Goal: Contribute content: Contribute content

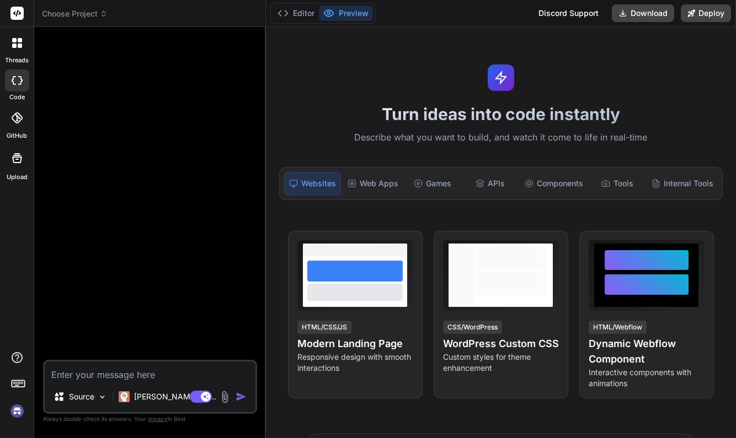
click at [100, 18] on span "Choose Project" at bounding box center [75, 13] width 66 height 11
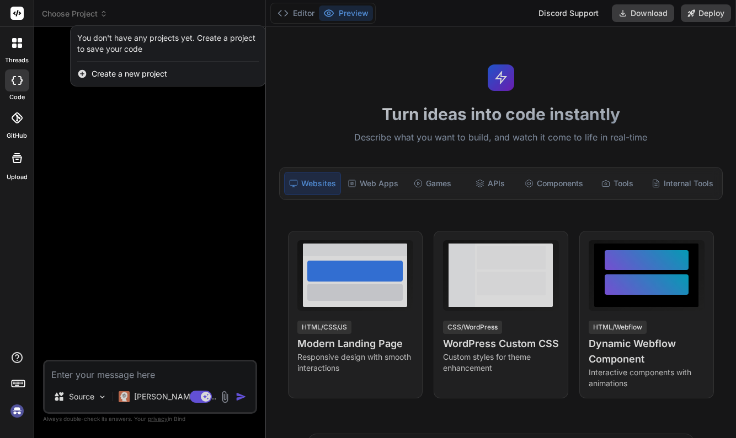
click at [135, 143] on div at bounding box center [368, 219] width 736 height 438
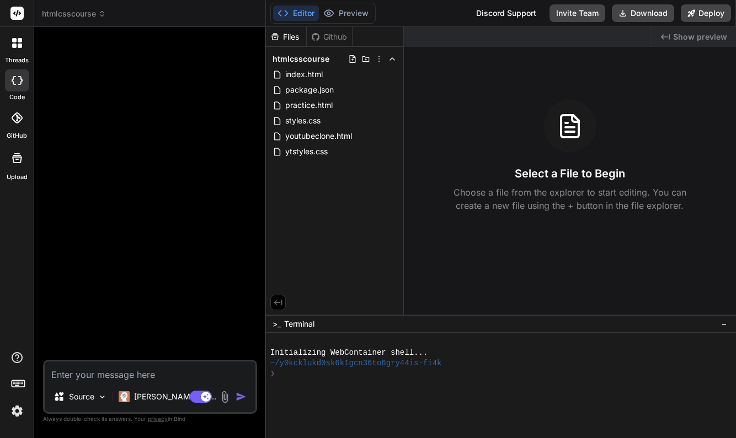
type textarea "x"
click at [314, 139] on span "youtubeclone.html" at bounding box center [318, 136] width 69 height 13
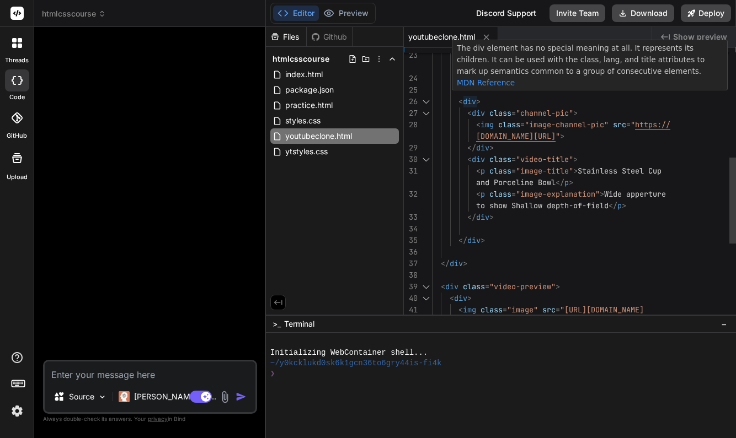
click at [478, 99] on span ">" at bounding box center [478, 102] width 4 height 10
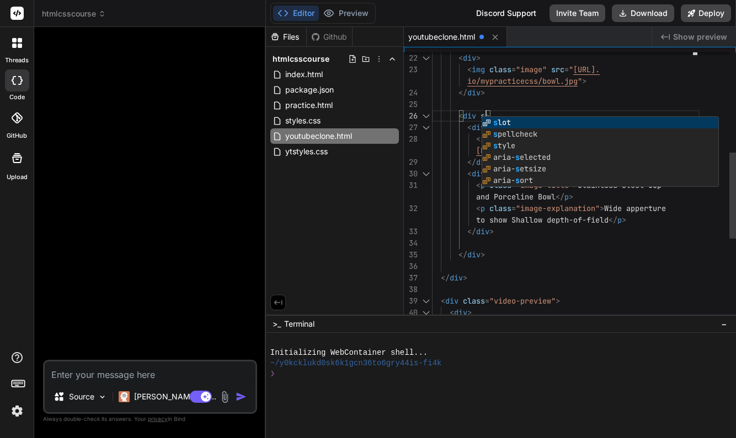
scroll to position [23, 0]
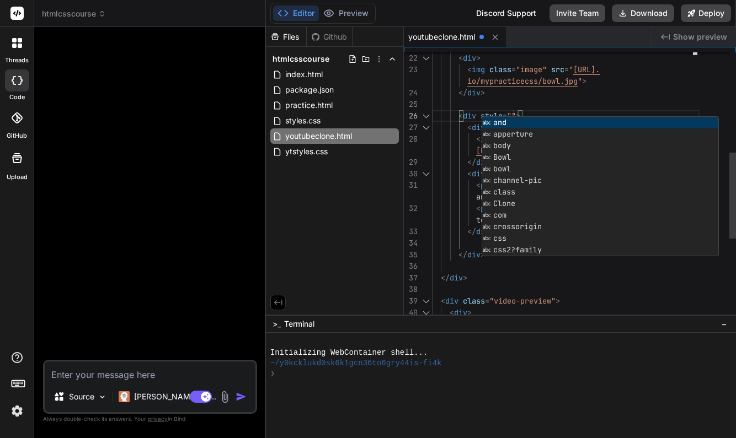
click at [617, 93] on div "</ div >" at bounding box center [565, 93] width 267 height 12
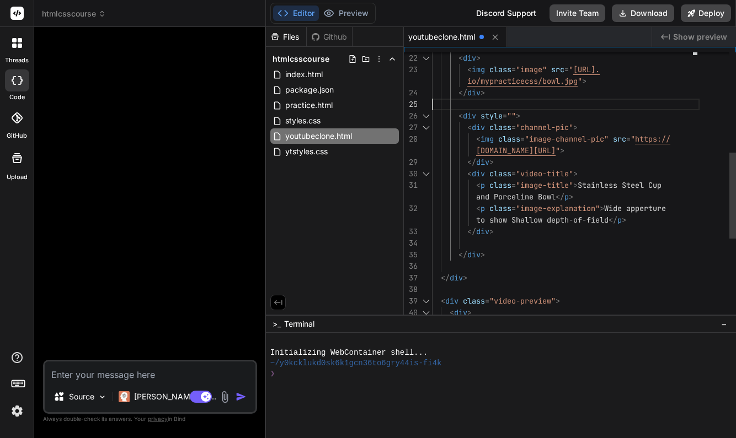
click at [512, 115] on span """" at bounding box center [511, 116] width 9 height 10
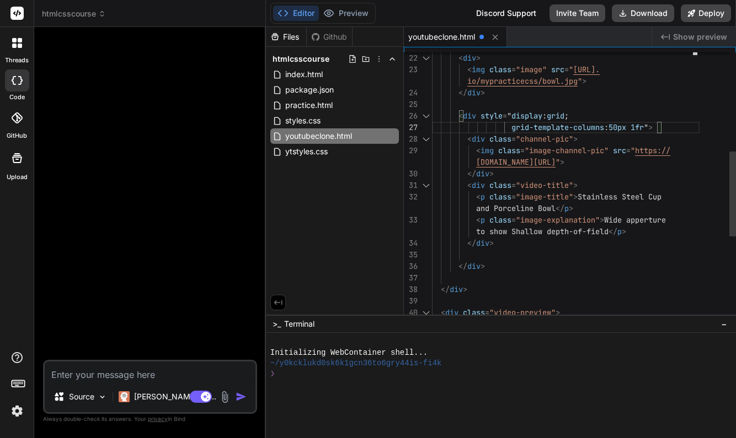
scroll to position [35, 0]
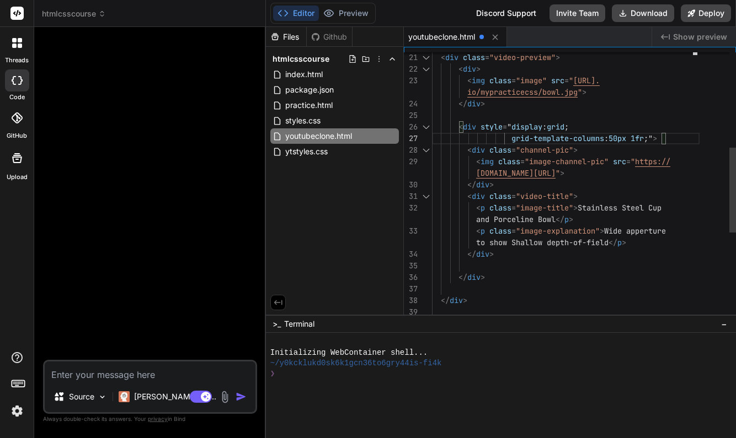
type textarea "and Porceline Bowl</p> <p class="image-explanation"> Wide apperture to show Sha…"
click at [679, 268] on div at bounding box center [565, 266] width 267 height 12
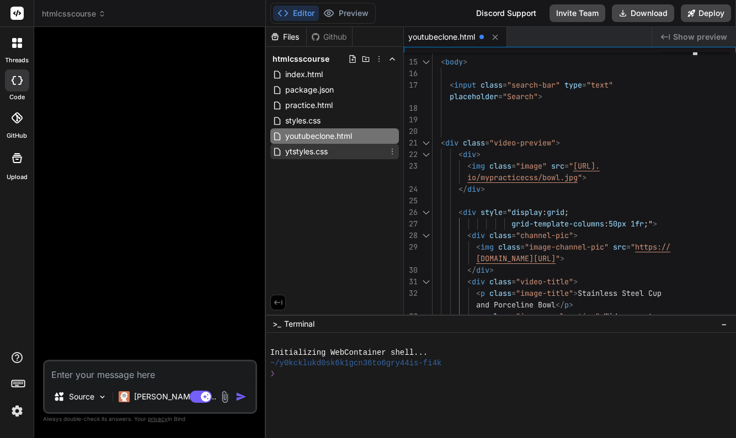
click at [318, 148] on span "ytstyles.css" at bounding box center [306, 151] width 45 height 13
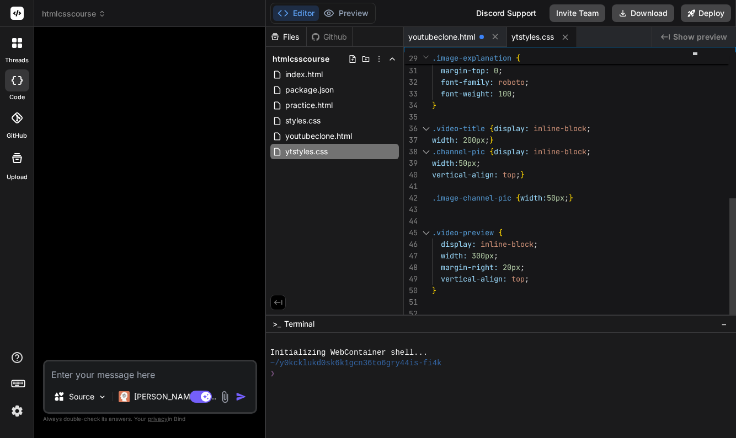
scroll to position [23, 0]
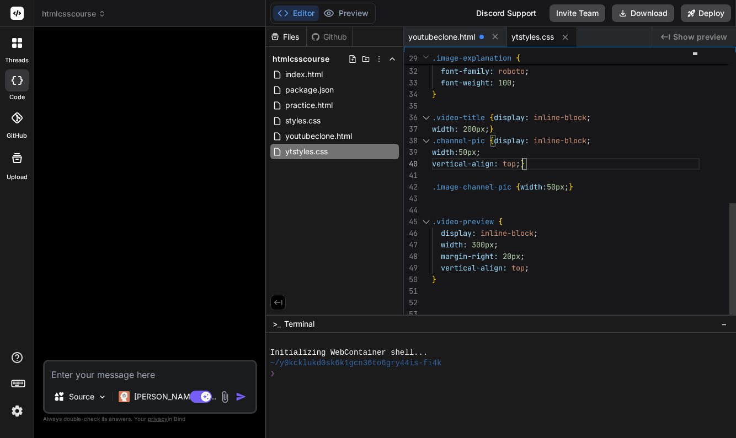
scroll to position [0, 0]
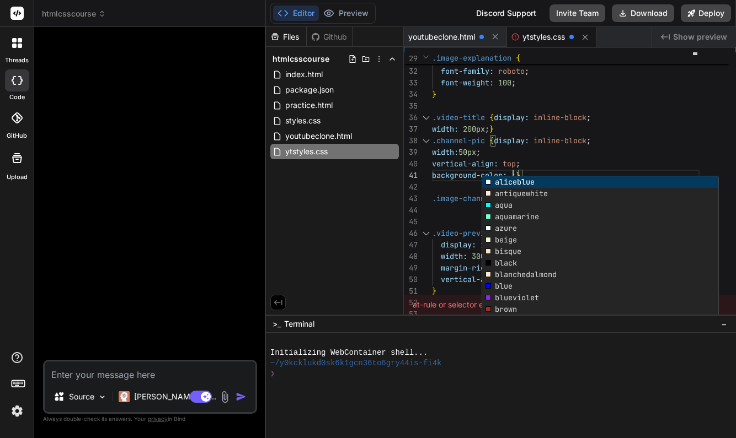
click at [557, 340] on div at bounding box center [495, 343] width 451 height 10
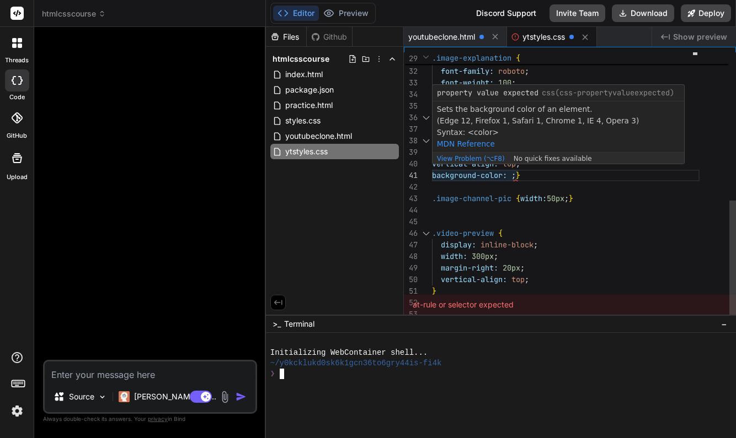
click at [511, 175] on span at bounding box center [509, 175] width 4 height 10
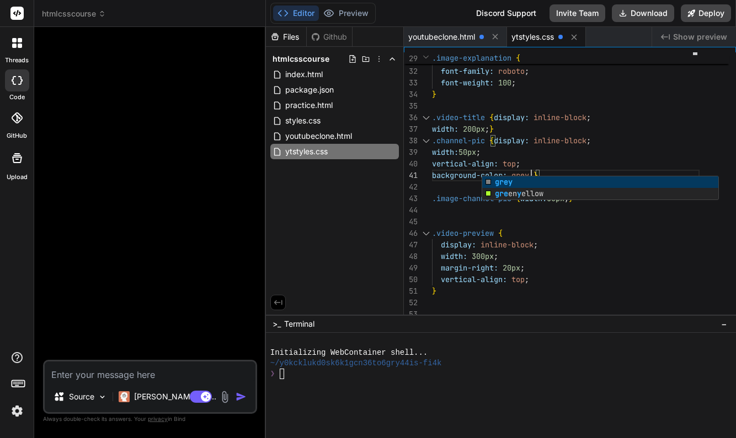
click at [618, 398] on div at bounding box center [495, 395] width 451 height 10
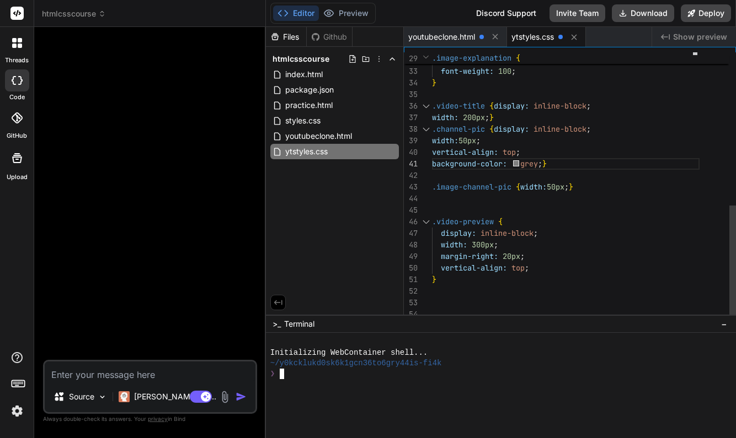
click at [571, 185] on span "}" at bounding box center [571, 187] width 4 height 10
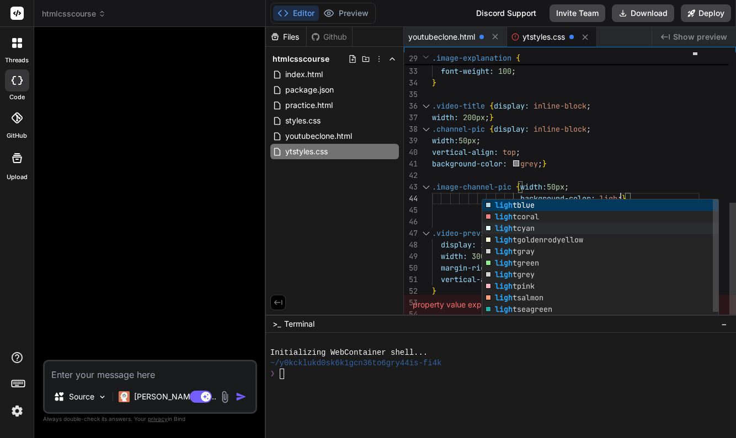
scroll to position [35, 0]
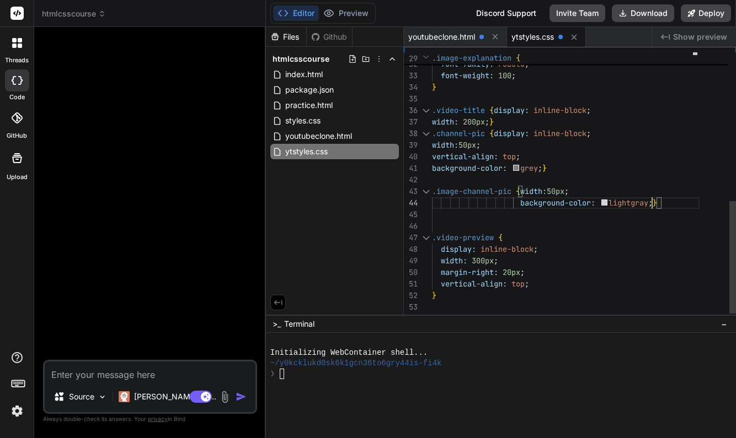
click at [603, 284] on div "vertical-align: top ;" at bounding box center [565, 285] width 267 height 12
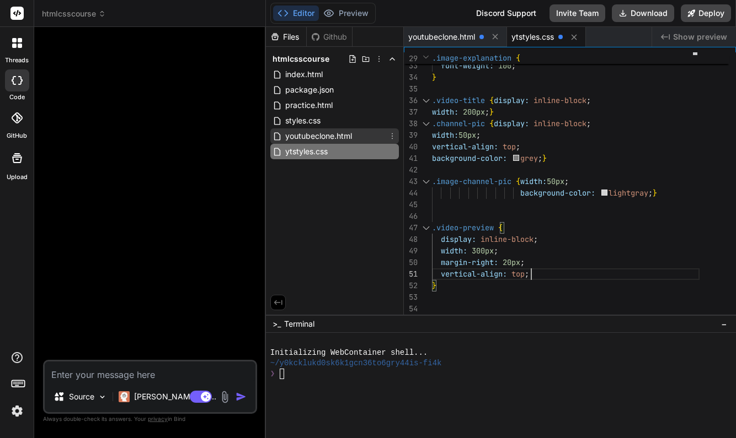
click at [341, 137] on span "youtubeclone.html" at bounding box center [318, 136] width 69 height 13
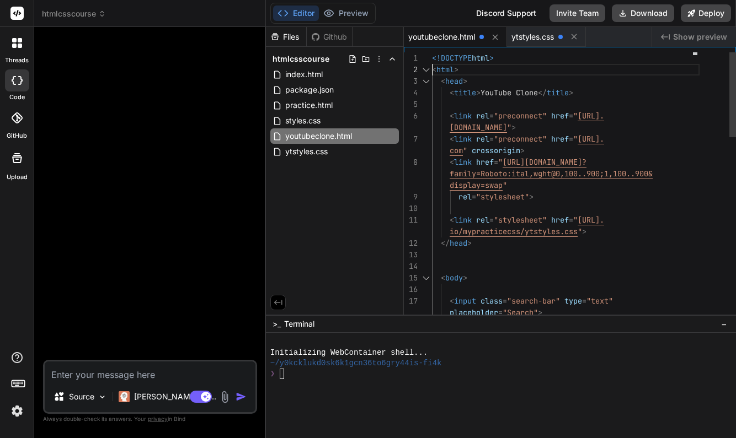
scroll to position [12, 0]
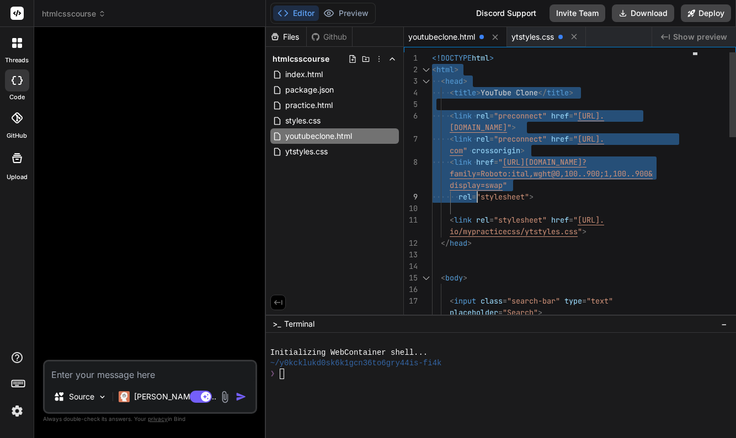
drag, startPoint x: 432, startPoint y: 59, endPoint x: 457, endPoint y: 76, distance: 29.8
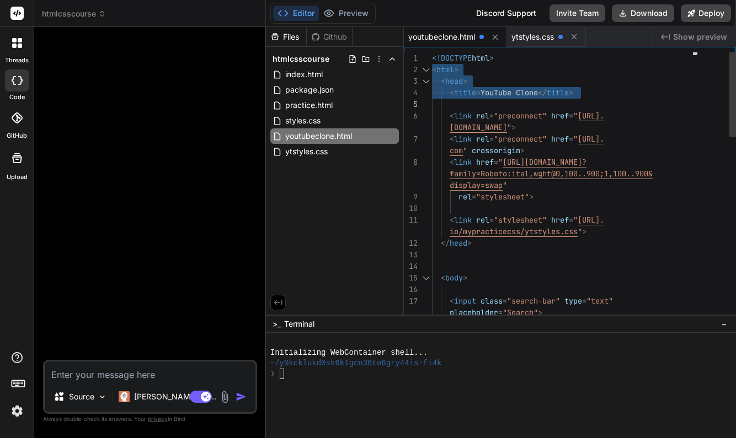
click at [432, 55] on span "<!DOCTYPE" at bounding box center [452, 58] width 40 height 10
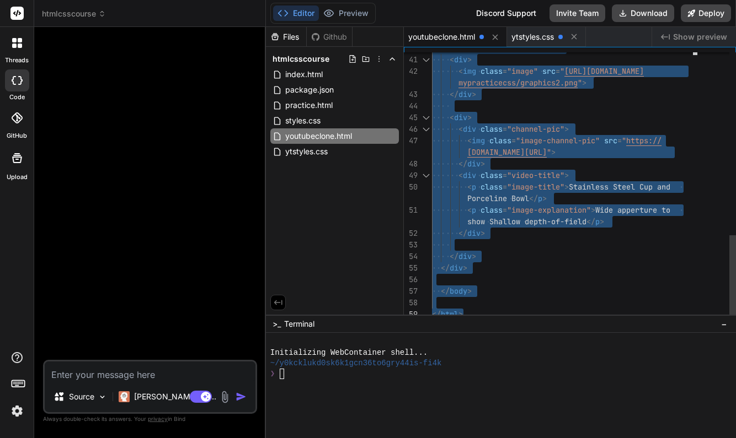
drag, startPoint x: 432, startPoint y: 55, endPoint x: 549, endPoint y: 367, distance: 333.7
click at [571, 258] on div "</ div >" at bounding box center [565, 257] width 267 height 12
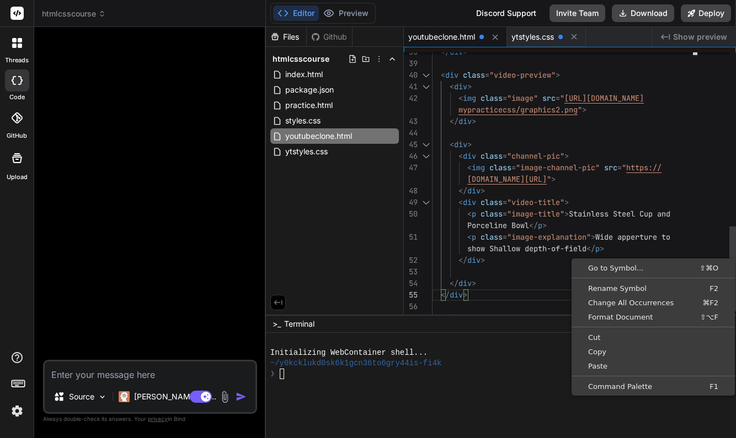
scroll to position [58, 0]
click at [356, 201] on div "Files Github htmlcsscourse index.html package.json practice.html styles.css you…" at bounding box center [335, 171] width 138 height 288
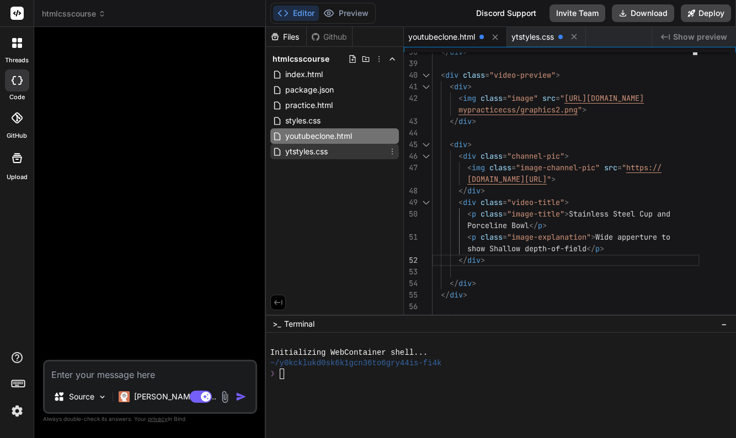
click at [318, 150] on span "ytstyles.css" at bounding box center [306, 151] width 45 height 13
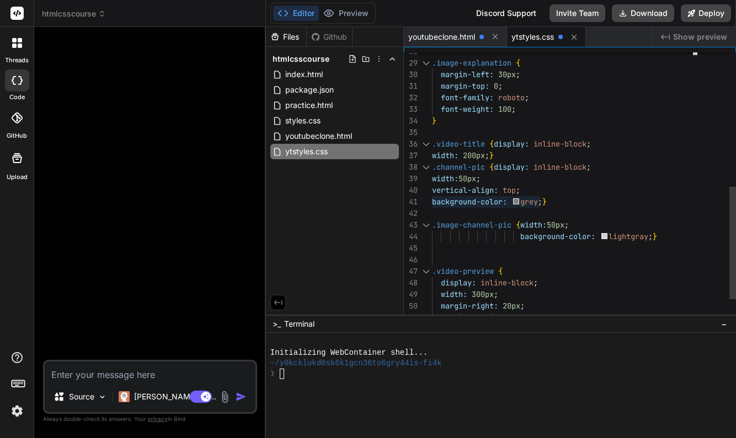
scroll to position [0, 0]
drag, startPoint x: 432, startPoint y: 201, endPoint x: 543, endPoint y: 203, distance: 110.3
click at [543, 203] on span "background-color: grey ; }" at bounding box center [489, 202] width 115 height 12
click at [592, 196] on div "vertical-align: top ;" at bounding box center [565, 191] width 267 height 12
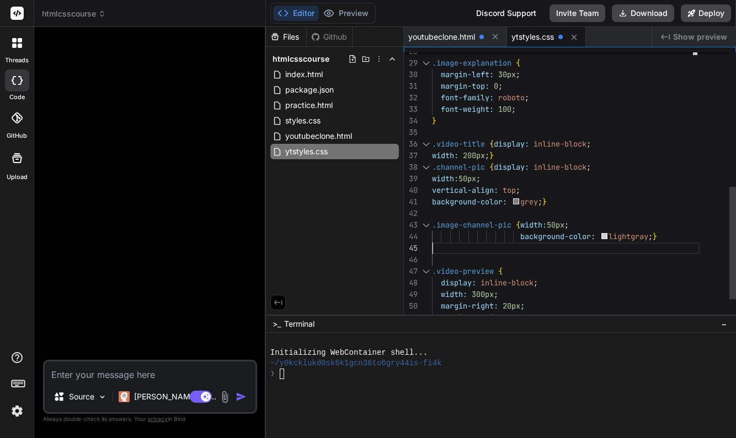
click at [526, 239] on span "background-color:" at bounding box center [557, 237] width 75 height 10
click at [526, 239] on span "background-color: lightgray ; }" at bounding box center [544, 237] width 225 height 12
click at [524, 238] on span "background-color:" at bounding box center [557, 237] width 75 height 10
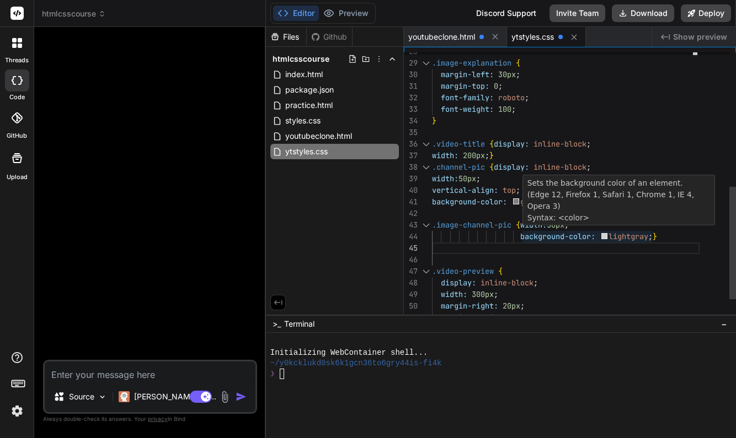
click at [523, 236] on span "background-color:" at bounding box center [557, 237] width 75 height 10
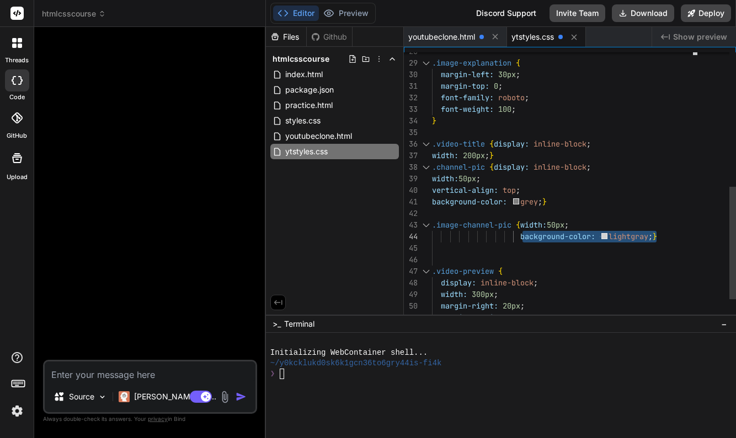
drag, startPoint x: 523, startPoint y: 236, endPoint x: 655, endPoint y: 237, distance: 131.8
click at [655, 237] on span "background-color: lightgray ; }" at bounding box center [544, 237] width 225 height 12
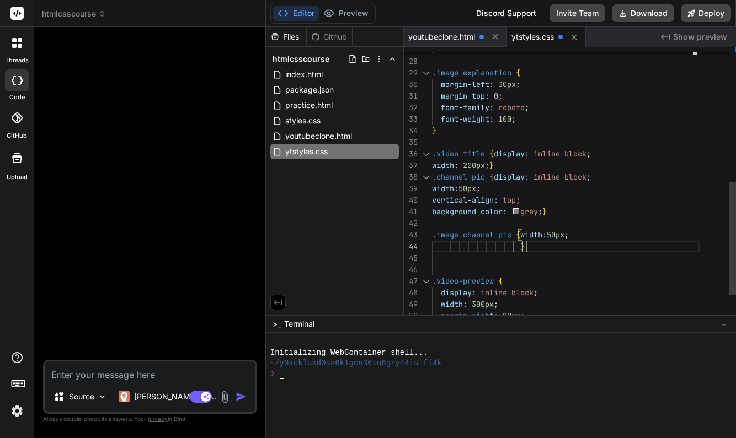
click at [490, 167] on span "}" at bounding box center [491, 165] width 4 height 10
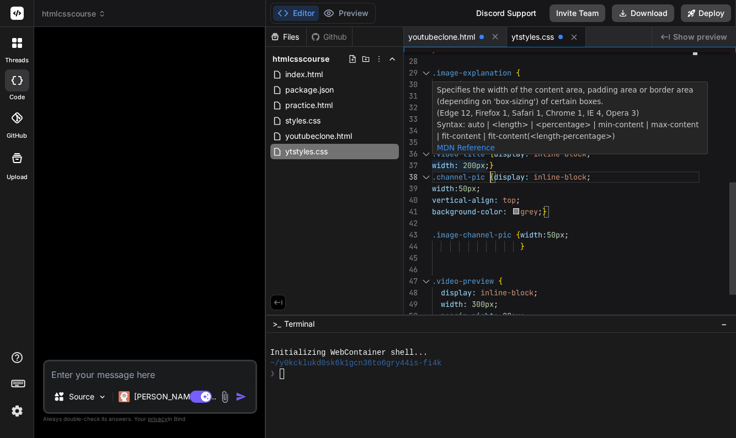
click at [490, 164] on span "}" at bounding box center [491, 165] width 4 height 10
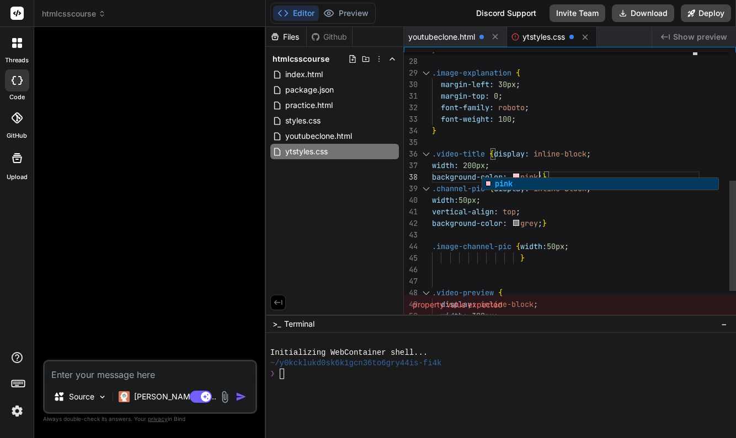
click at [645, 162] on div "width: 200px ;" at bounding box center [565, 166] width 267 height 12
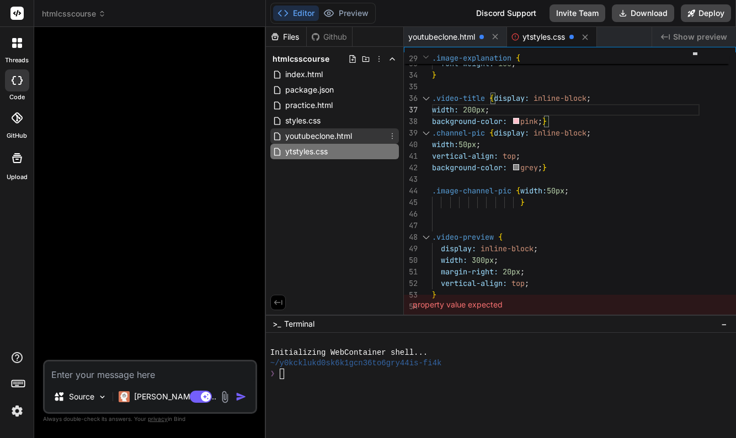
click at [341, 137] on span "youtubeclone.html" at bounding box center [318, 136] width 69 height 13
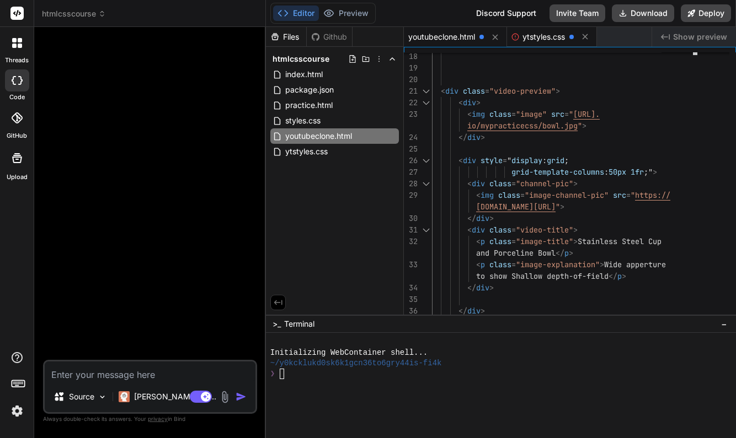
click at [538, 39] on span "ytstyles.css" at bounding box center [543, 36] width 42 height 11
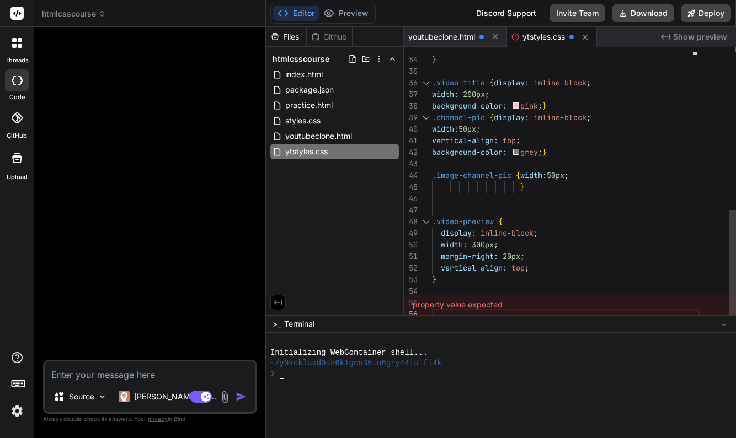
scroll to position [58, 0]
click at [437, 289] on div at bounding box center [565, 292] width 267 height 12
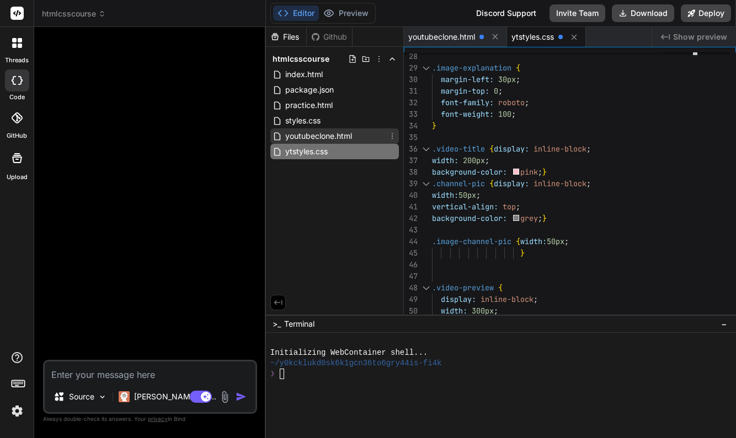
click at [316, 132] on span "youtubeclone.html" at bounding box center [318, 136] width 69 height 13
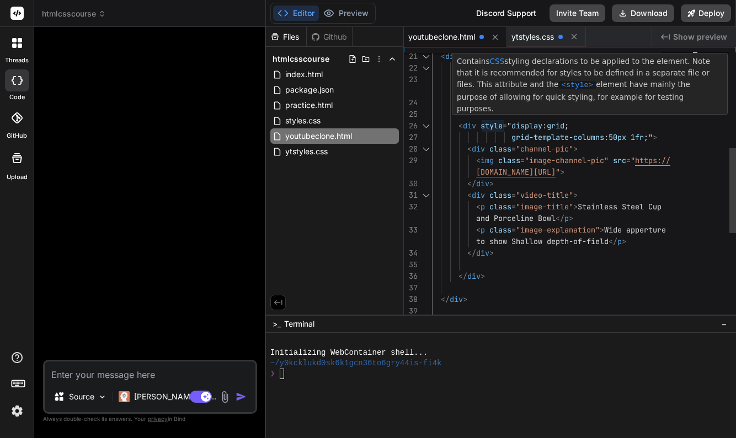
scroll to position [23, 0]
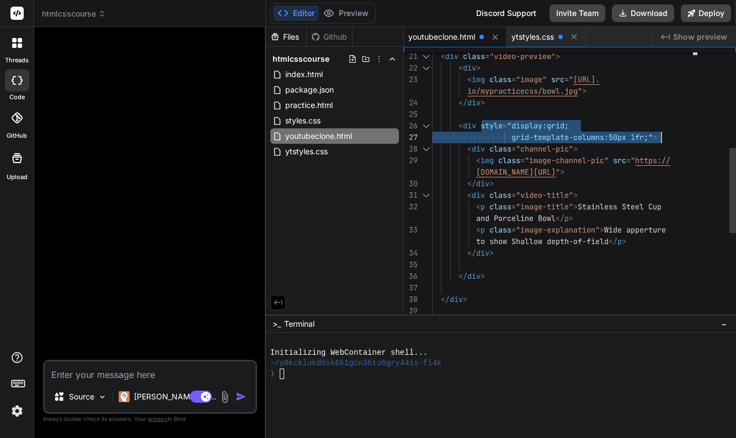
drag, startPoint x: 482, startPoint y: 124, endPoint x: 660, endPoint y: 137, distance: 178.6
click at [660, 137] on div "</ div > </ div > </ div > < p class = "image-explanation" > Wide apperture < p…" at bounding box center [565, 173] width 267 height 846
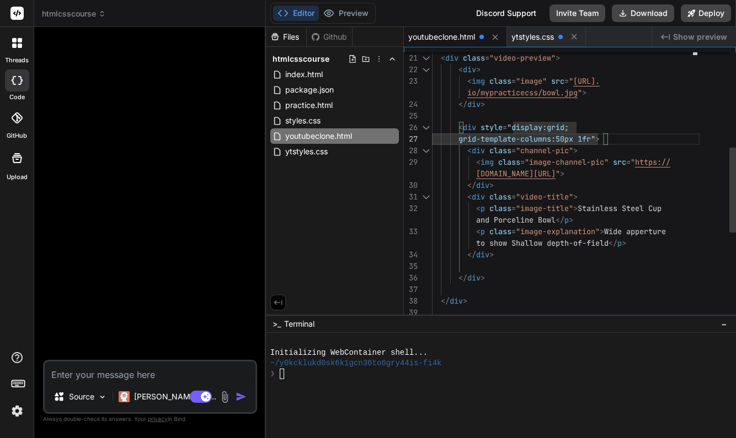
scroll to position [35, 0]
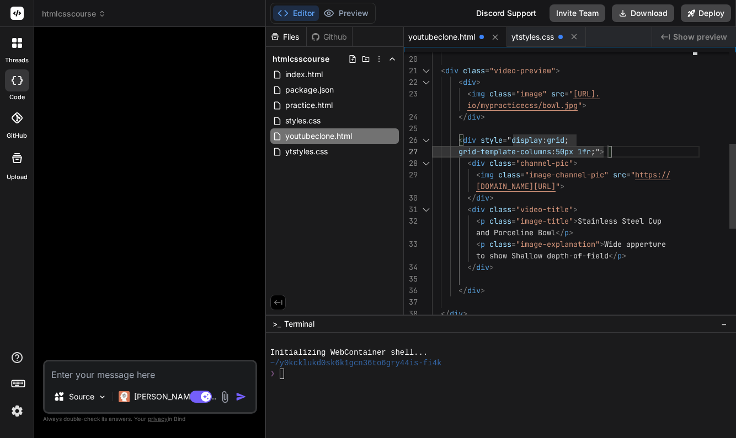
click at [645, 152] on div "grid-template-columns : 50px 1fr ;" >" at bounding box center [565, 152] width 267 height 12
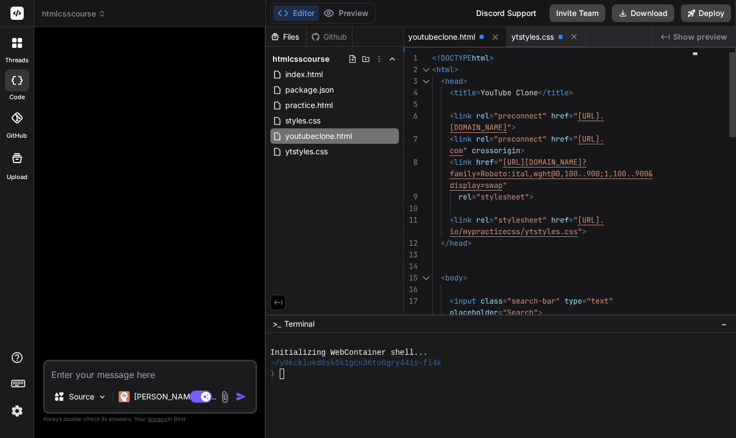
click at [432, 57] on span "<!DOCTYPE" at bounding box center [452, 58] width 40 height 10
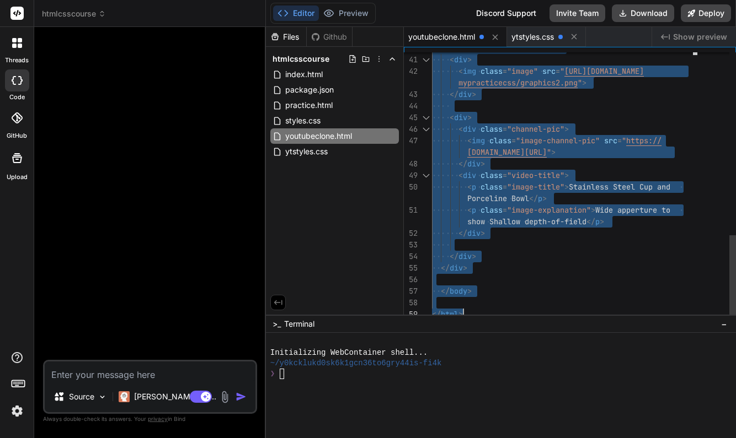
drag, startPoint x: 432, startPoint y: 57, endPoint x: 593, endPoint y: 350, distance: 333.7
click at [625, 105] on div at bounding box center [565, 106] width 267 height 12
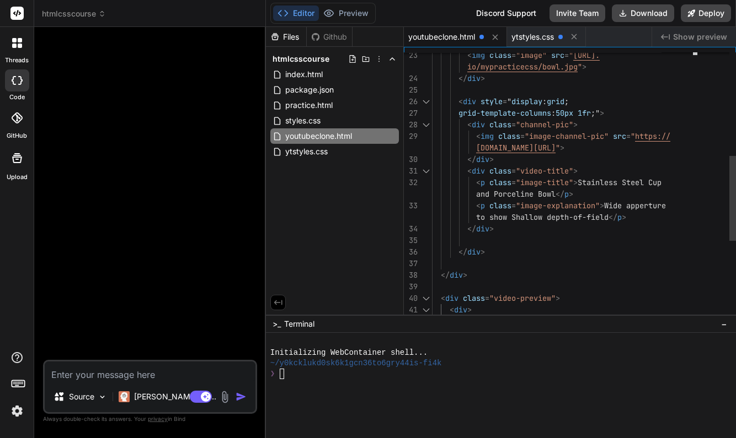
click at [481, 103] on span "style" at bounding box center [491, 102] width 22 height 10
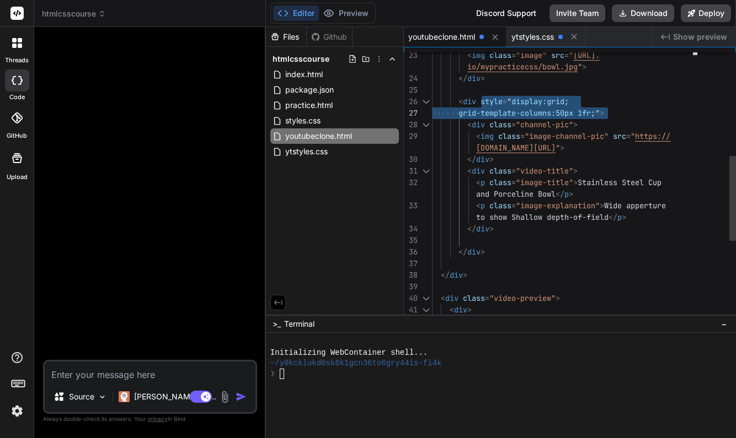
drag, startPoint x: 481, startPoint y: 99, endPoint x: 606, endPoint y: 111, distance: 125.8
click at [606, 111] on div "</ div > to show Shallow depth-of-field </ p > < p class = "image-explanation" …" at bounding box center [565, 148] width 267 height 846
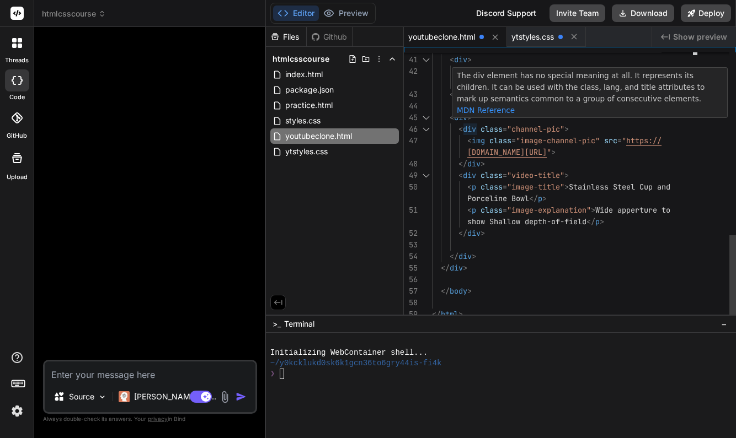
click at [468, 118] on span ">" at bounding box center [469, 118] width 4 height 10
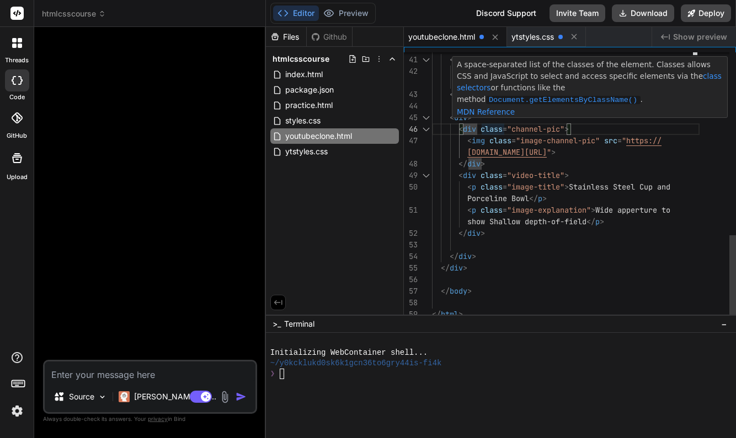
click at [495, 120] on div "< div >" at bounding box center [565, 118] width 267 height 12
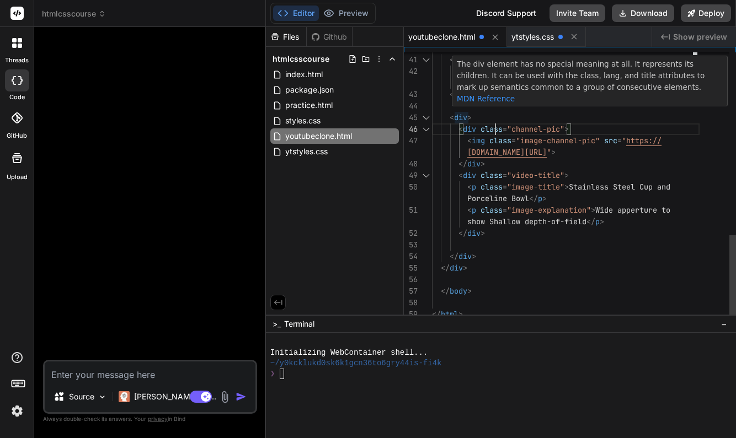
click at [467, 114] on span "div" at bounding box center [460, 118] width 13 height 10
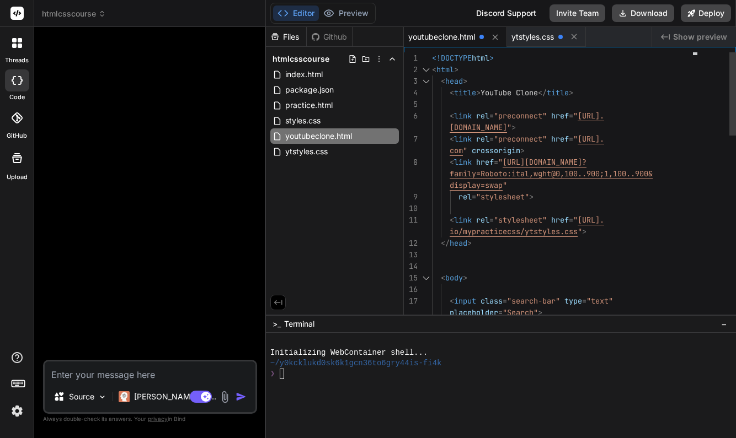
click at [433, 59] on span "<!DOCTYPE" at bounding box center [452, 58] width 40 height 10
click at [434, 56] on span "<!DOCTYPE" at bounding box center [452, 58] width 40 height 10
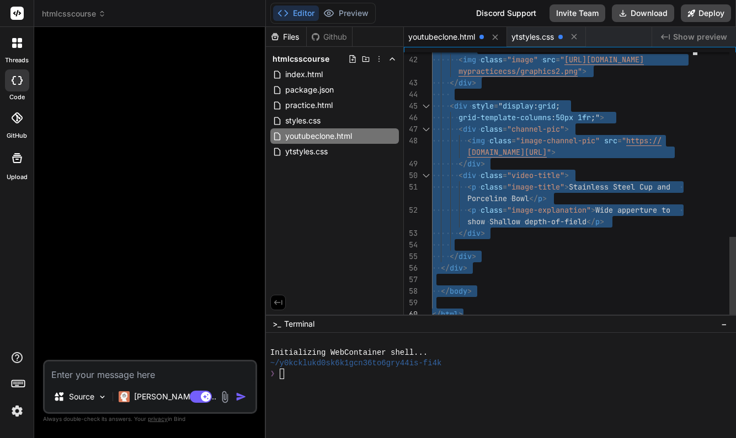
drag, startPoint x: 432, startPoint y: 58, endPoint x: 553, endPoint y: 382, distance: 346.1
click at [555, 297] on div "</ body >" at bounding box center [565, 292] width 267 height 12
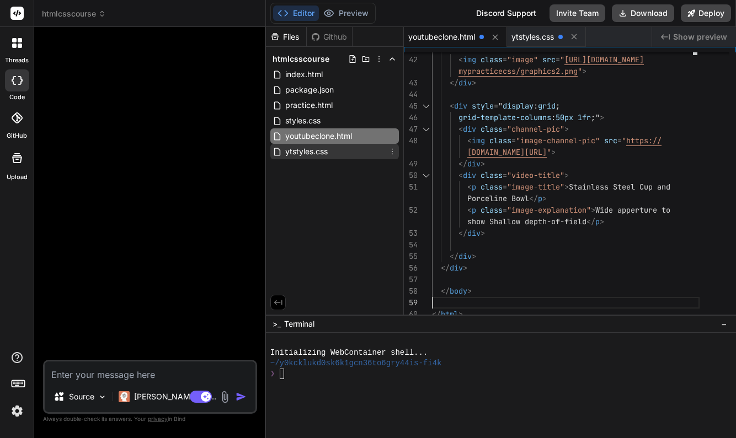
click at [316, 151] on span "ytstyles.css" at bounding box center [306, 151] width 45 height 13
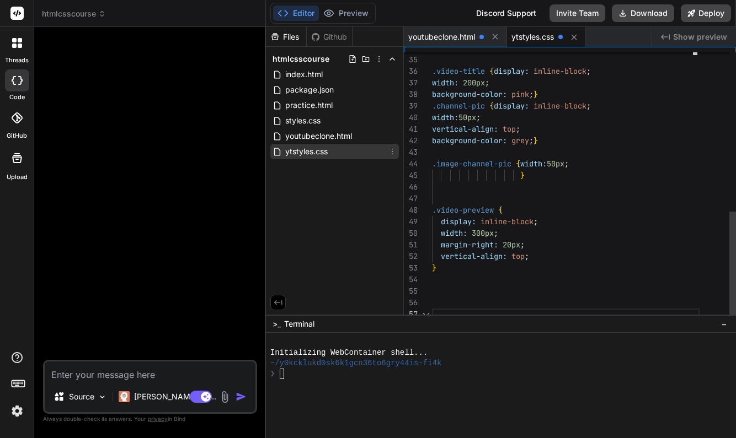
click at [316, 151] on span "ytstyles.css" at bounding box center [306, 151] width 45 height 13
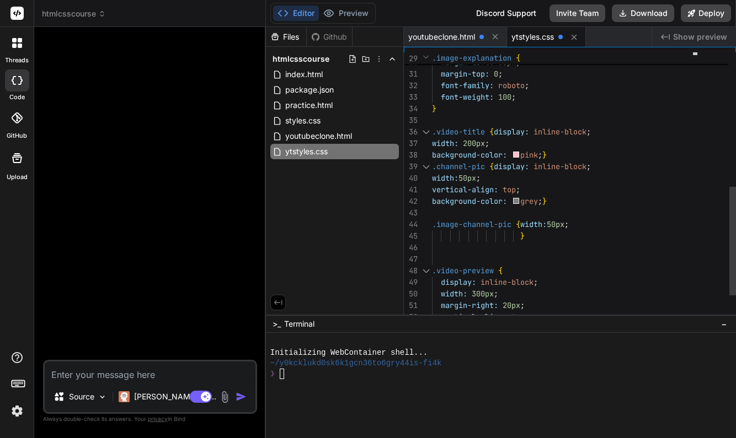
click at [495, 132] on span "display:" at bounding box center [511, 132] width 35 height 10
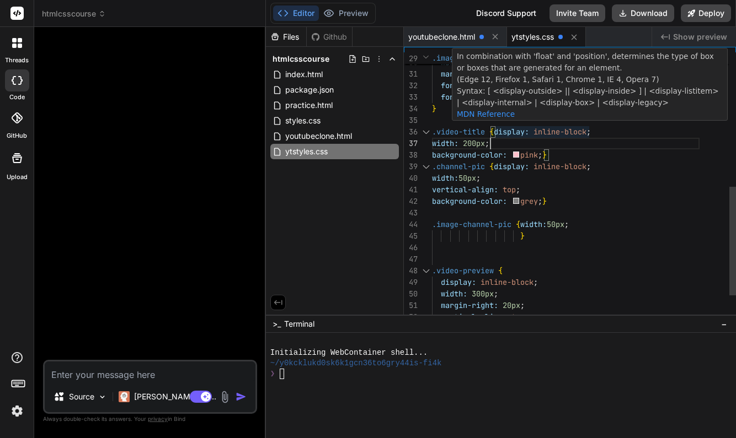
click at [496, 131] on span "display:" at bounding box center [511, 132] width 35 height 10
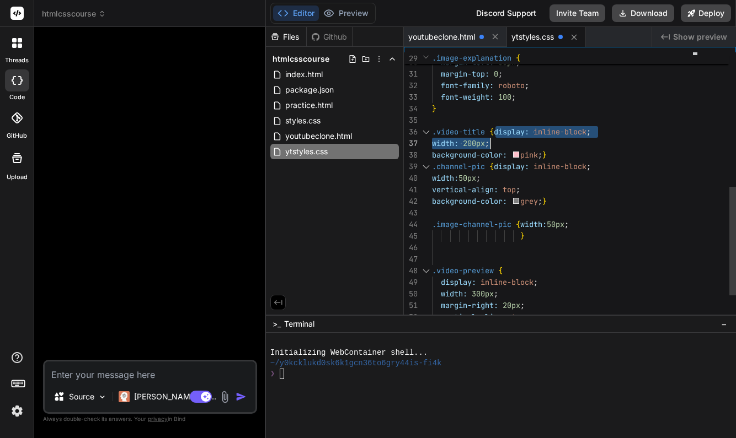
drag, startPoint x: 496, startPoint y: 131, endPoint x: 510, endPoint y: 142, distance: 18.1
click at [510, 142] on div "vertical-align: top ; background-color: grey ; } .image-channel-pic { width: 50…" at bounding box center [565, 51] width 267 height 660
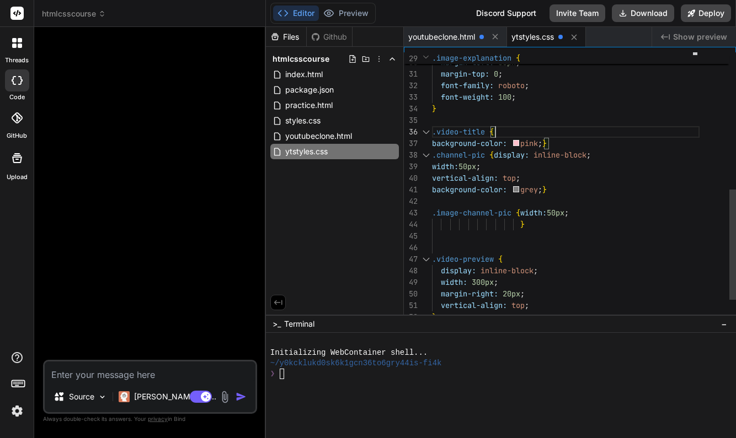
click at [495, 153] on span "display:" at bounding box center [511, 155] width 35 height 10
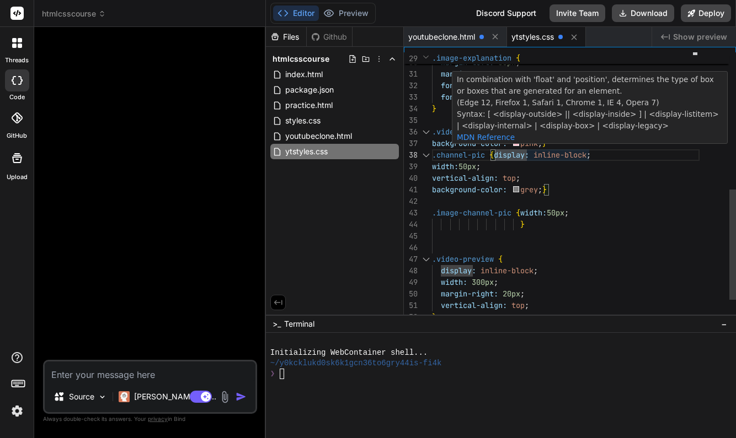
click at [495, 153] on span "display:" at bounding box center [511, 155] width 35 height 10
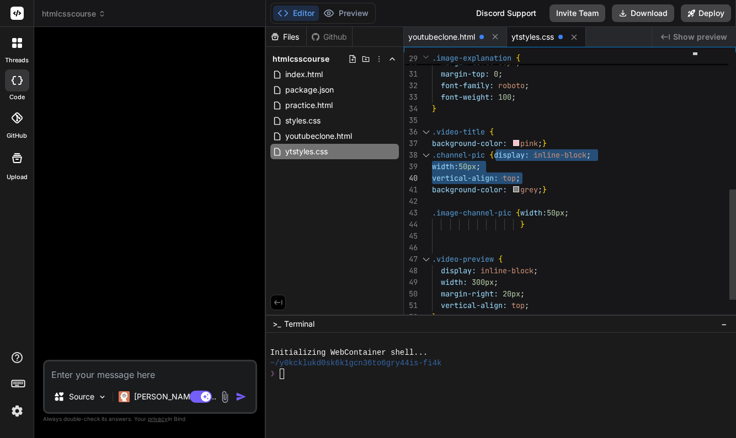
drag, startPoint x: 495, startPoint y: 153, endPoint x: 522, endPoint y: 174, distance: 34.2
click at [522, 174] on div at bounding box center [522, 179] width 1 height 12
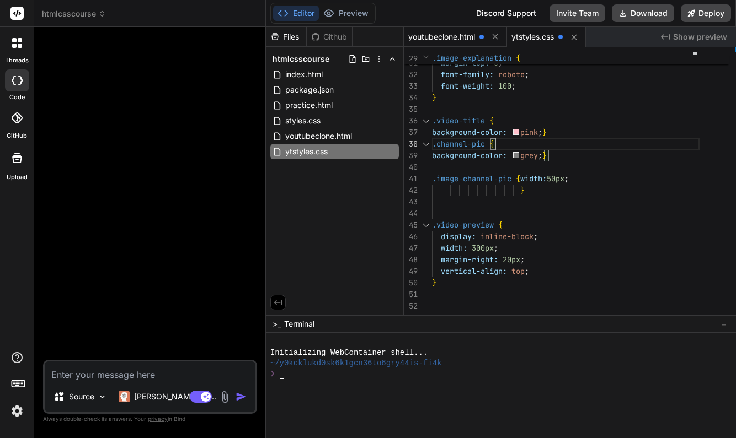
click at [450, 40] on span "youtubeclone.html" at bounding box center [441, 36] width 67 height 11
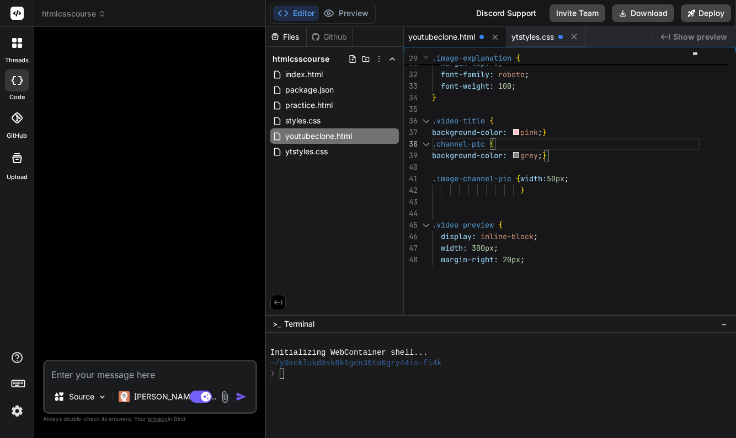
scroll to position [35, 0]
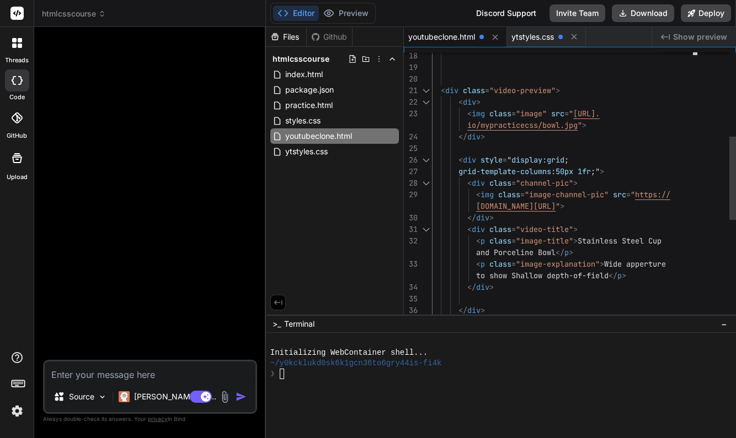
click at [458, 103] on span "<" at bounding box center [460, 102] width 4 height 10
click at [460, 101] on span "<" at bounding box center [460, 102] width 4 height 10
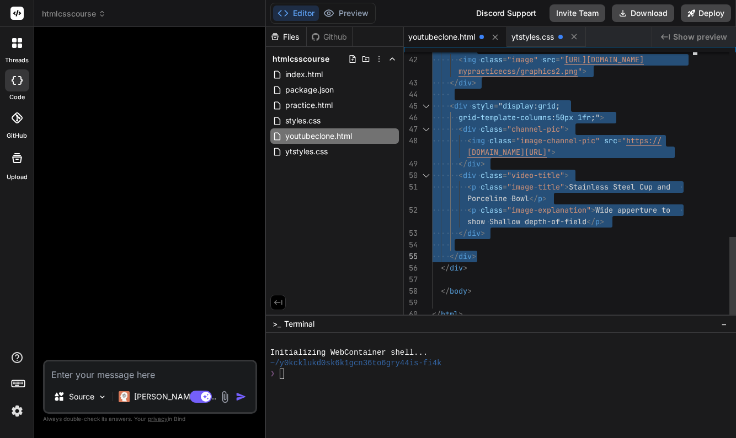
drag, startPoint x: 460, startPoint y: 101, endPoint x: 572, endPoint y: 256, distance: 191.2
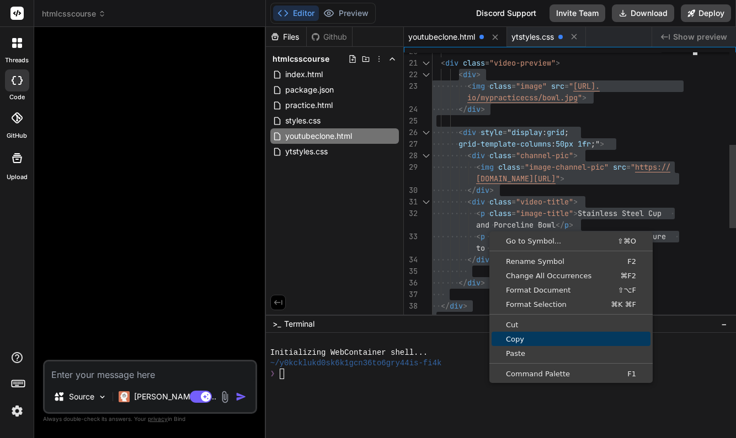
click at [520, 336] on span "Copy" at bounding box center [570, 339] width 159 height 7
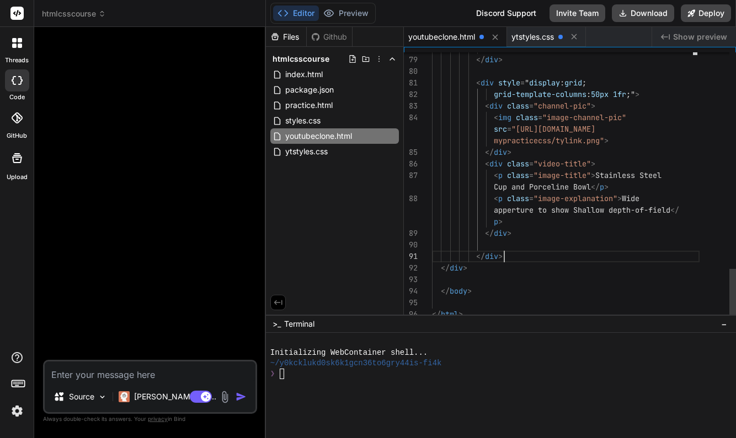
scroll to position [46, 0]
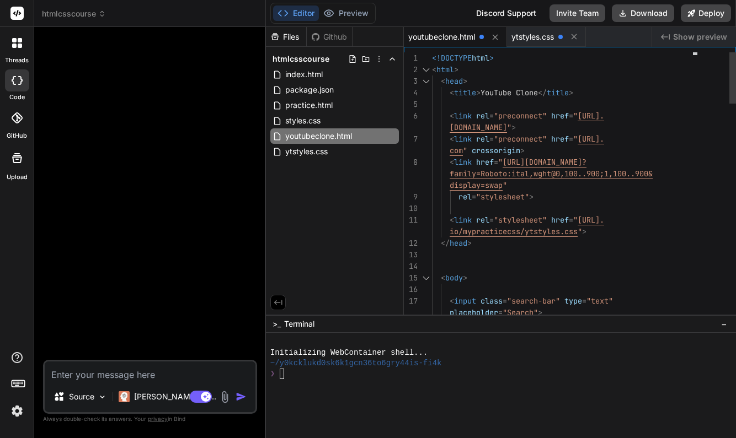
click at [432, 59] on span "<!DOCTYPE" at bounding box center [452, 58] width 40 height 10
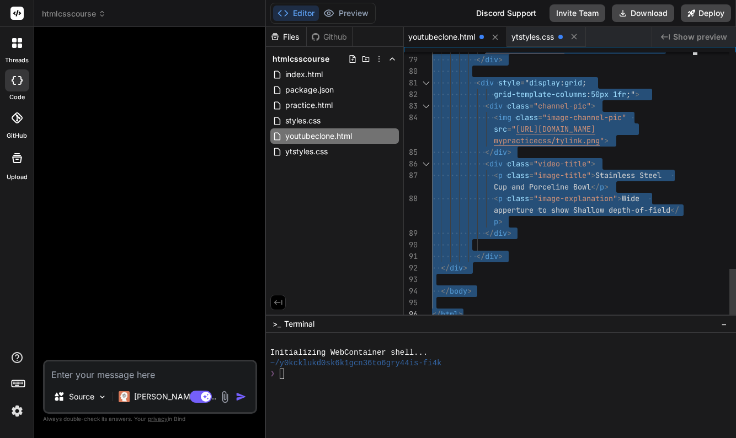
drag, startPoint x: 432, startPoint y: 57, endPoint x: 553, endPoint y: 419, distance: 380.7
click at [553, 419] on div "Files Github htmlcsscourse index.html package.json practice.html styles.css you…" at bounding box center [501, 232] width 470 height 411
click at [589, 296] on div "</ body >" at bounding box center [565, 292] width 267 height 12
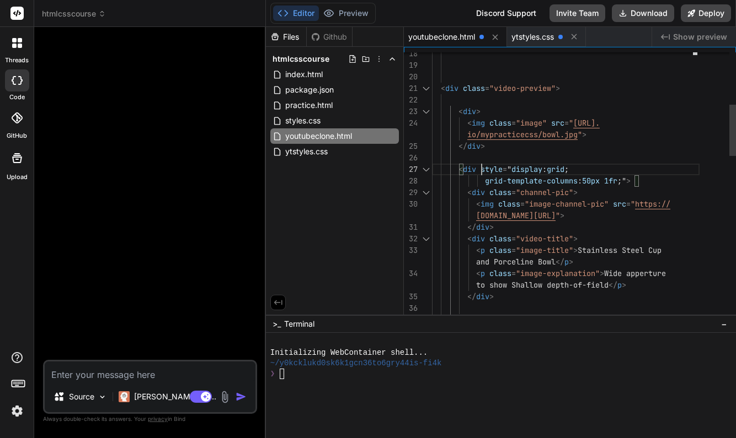
scroll to position [35, 0]
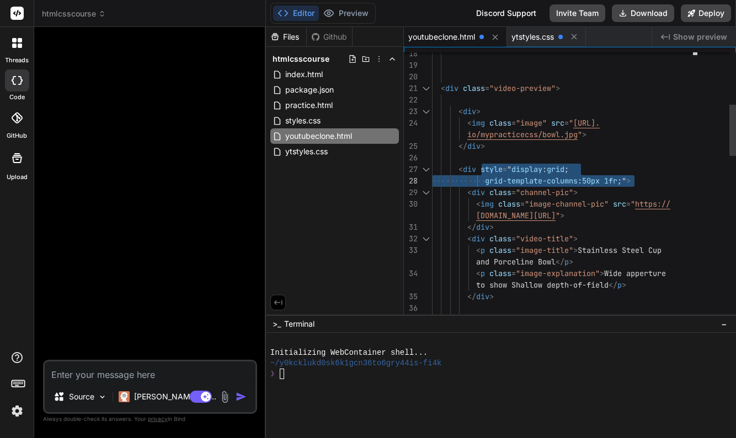
drag, startPoint x: 481, startPoint y: 166, endPoint x: 633, endPoint y: 180, distance: 151.8
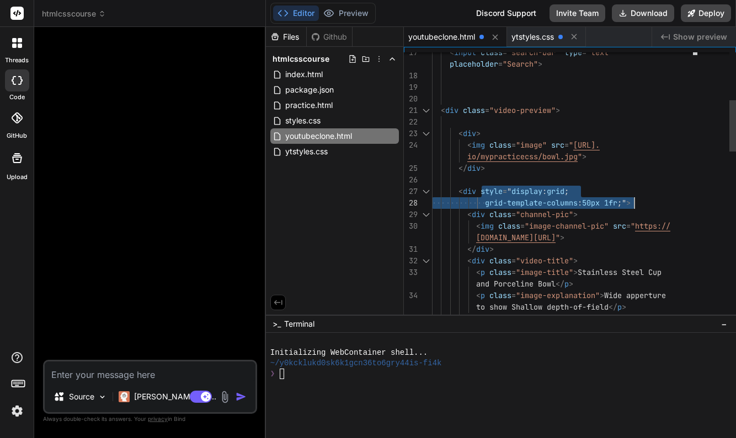
click at [559, 108] on span ">" at bounding box center [557, 110] width 4 height 10
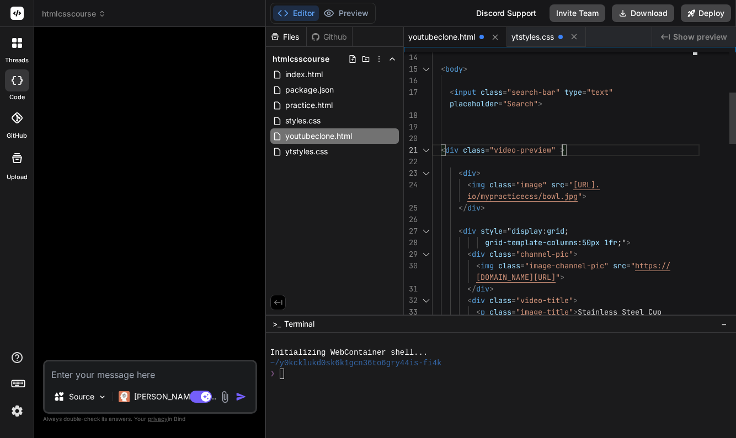
scroll to position [81, 0]
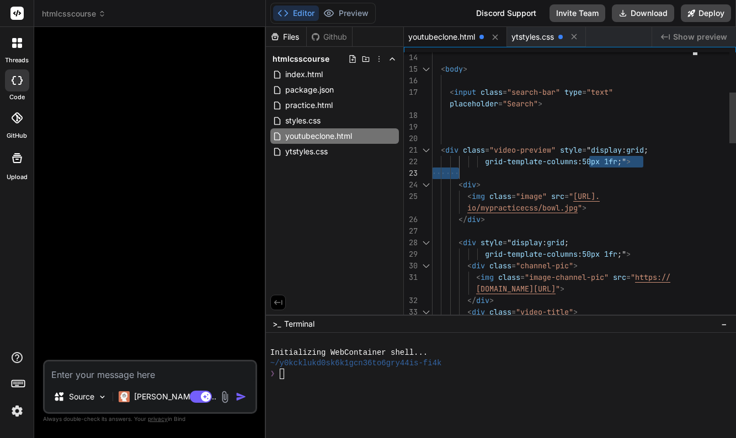
drag, startPoint x: 589, startPoint y: 160, endPoint x: 601, endPoint y: 163, distance: 12.3
click at [600, 163] on span "50px" at bounding box center [591, 162] width 18 height 10
click at [604, 162] on span at bounding box center [602, 162] width 4 height 10
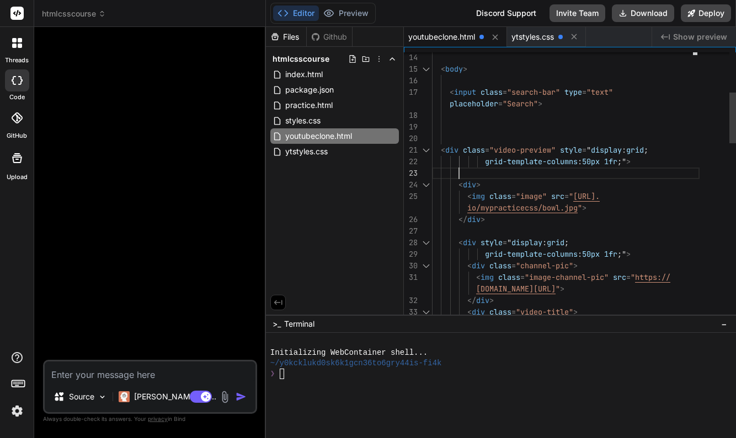
click at [600, 164] on span "50px" at bounding box center [591, 162] width 18 height 10
click at [600, 162] on span "50px" at bounding box center [591, 162] width 18 height 10
click at [604, 160] on span at bounding box center [602, 162] width 4 height 10
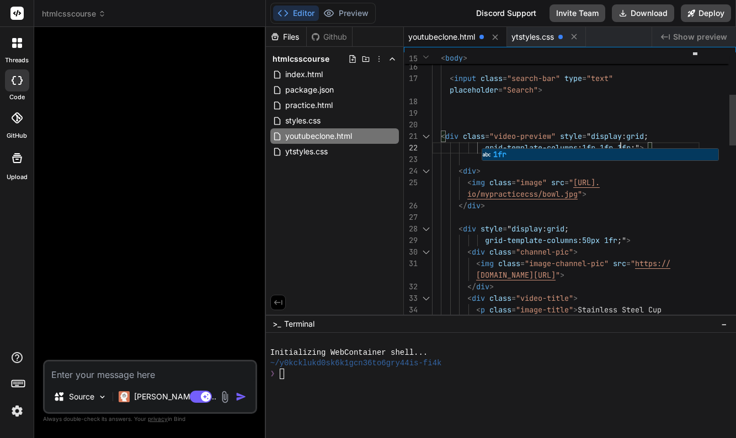
click at [681, 105] on div at bounding box center [565, 102] width 267 height 12
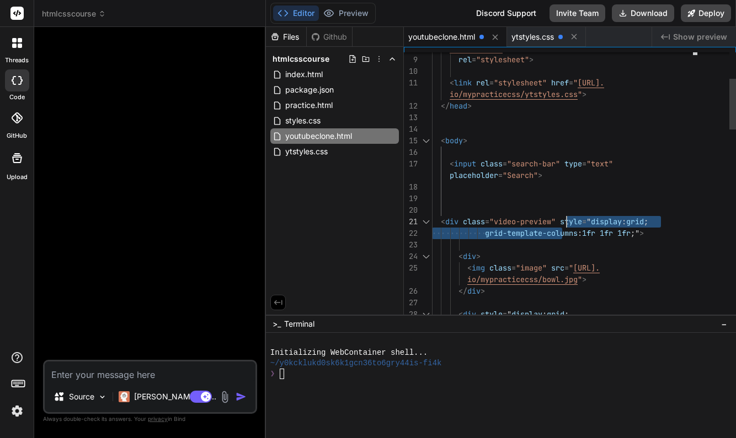
click at [563, 221] on span "style" at bounding box center [571, 222] width 22 height 10
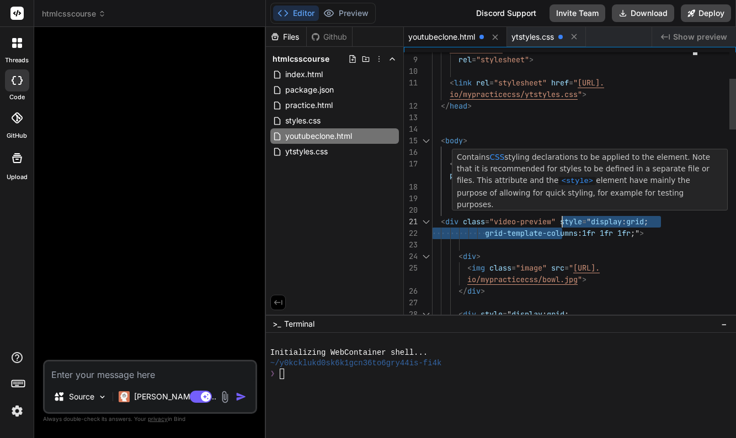
click at [563, 221] on span "style" at bounding box center [571, 222] width 22 height 10
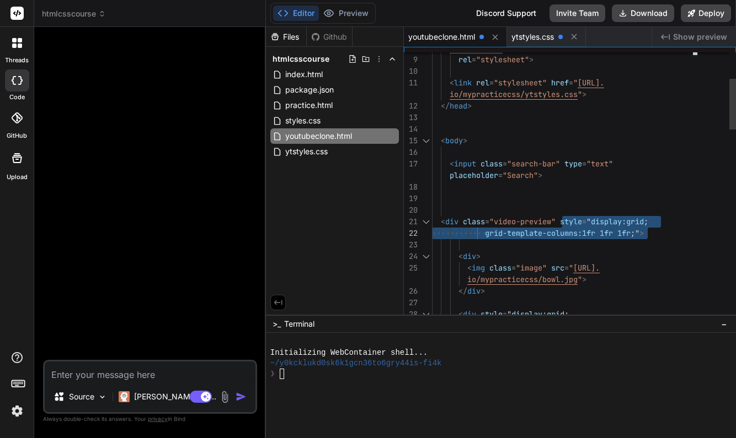
drag, startPoint x: 561, startPoint y: 220, endPoint x: 647, endPoint y: 233, distance: 86.5
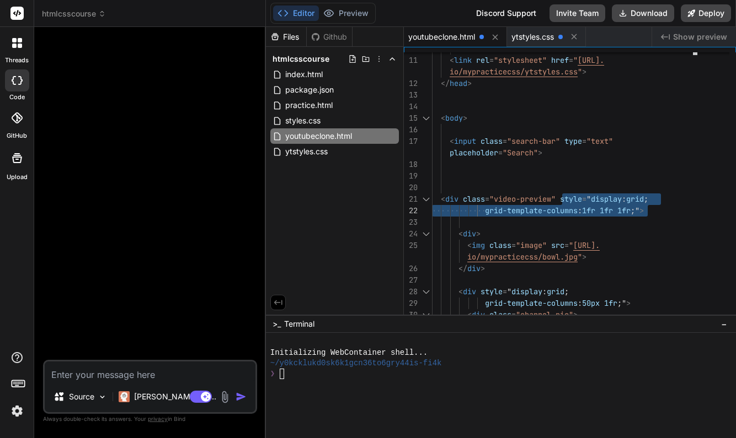
scroll to position [0, 0]
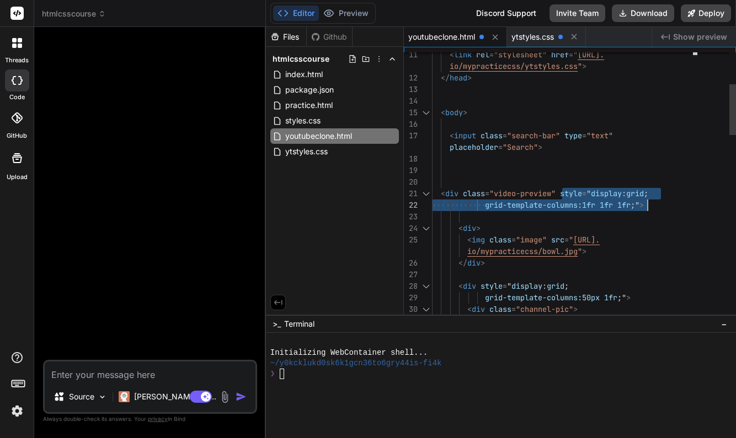
click at [617, 226] on div "< div >" at bounding box center [565, 229] width 267 height 12
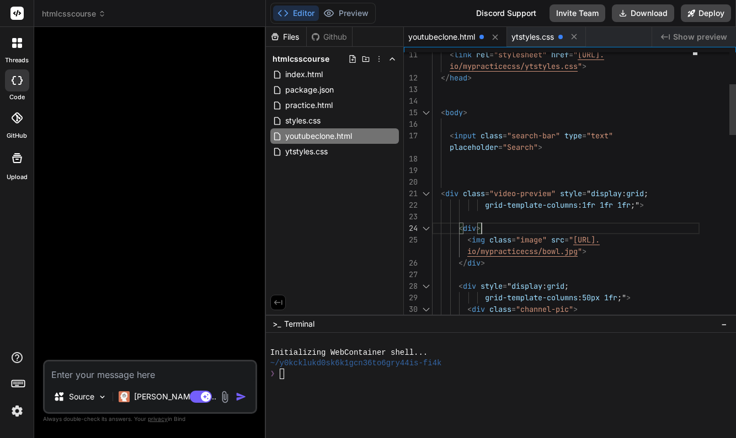
scroll to position [81, 0]
drag, startPoint x: 602, startPoint y: 205, endPoint x: 590, endPoint y: 204, distance: 12.2
click at [590, 204] on span "1fr" at bounding box center [588, 205] width 13 height 10
drag, startPoint x: 638, startPoint y: 205, endPoint x: 589, endPoint y: 201, distance: 49.3
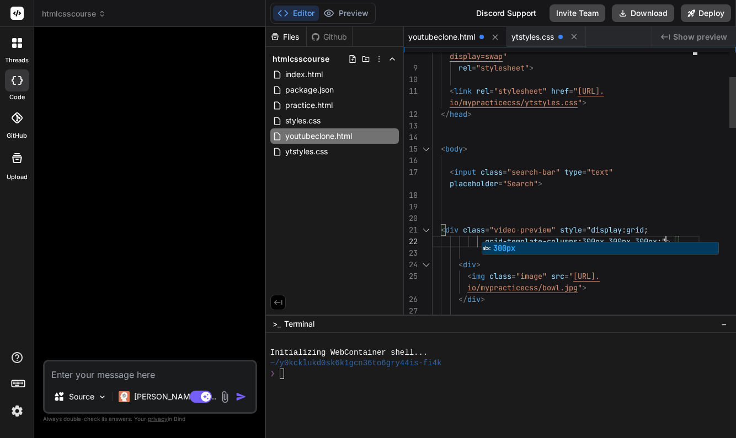
click at [664, 185] on div "placeholder = "Search" >" at bounding box center [565, 184] width 267 height 12
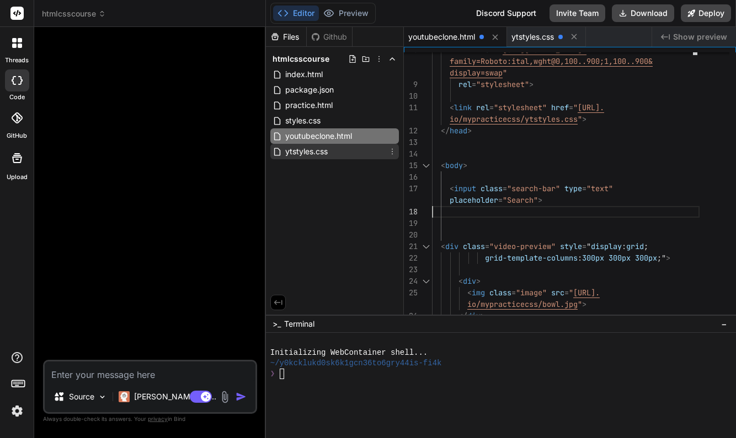
type textarea "<input class="search-bar" type="text" placeholder="Search"> <div class="video-p…"
click at [323, 151] on span "ytstyles.css" at bounding box center [306, 151] width 45 height 13
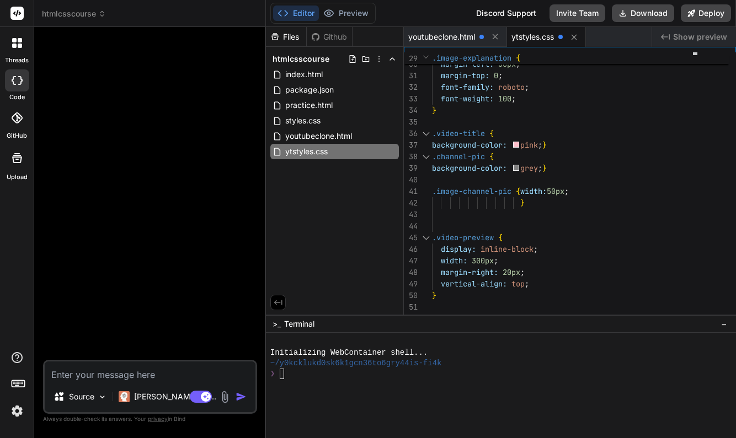
click at [536, 39] on span "ytstyles.css" at bounding box center [532, 36] width 42 height 11
click at [450, 41] on span "youtubeclone.html" at bounding box center [441, 36] width 67 height 11
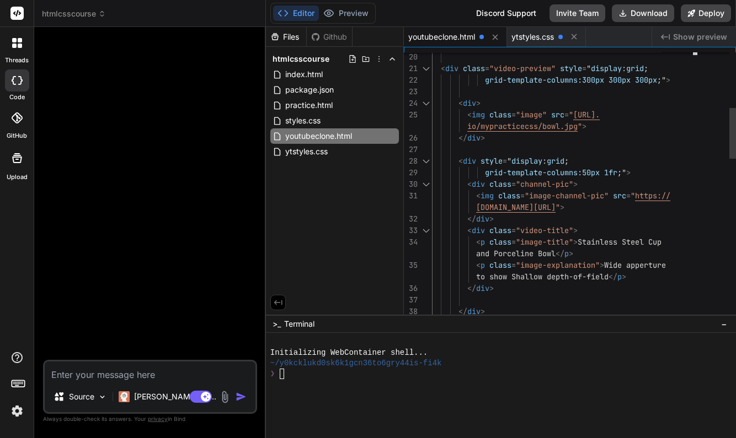
click at [459, 93] on div at bounding box center [565, 92] width 267 height 12
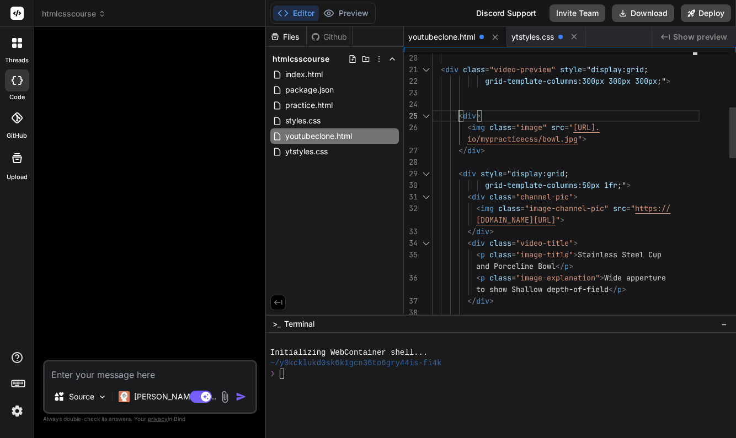
scroll to position [0, 0]
click at [463, 103] on div at bounding box center [565, 105] width 267 height 12
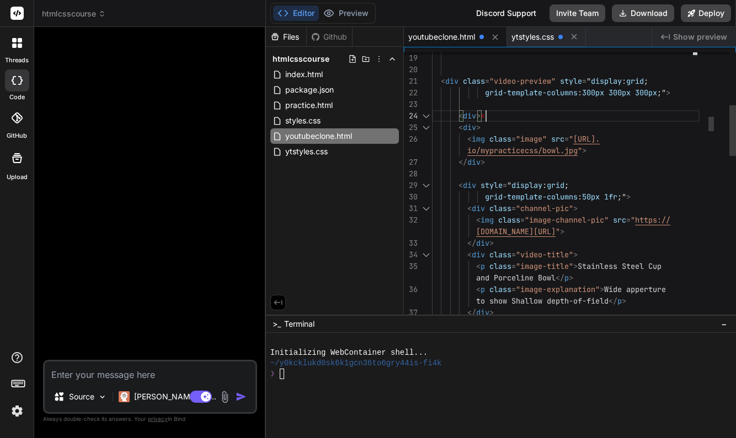
scroll to position [104, 0]
click at [481, 115] on span "></" at bounding box center [482, 116] width 13 height 10
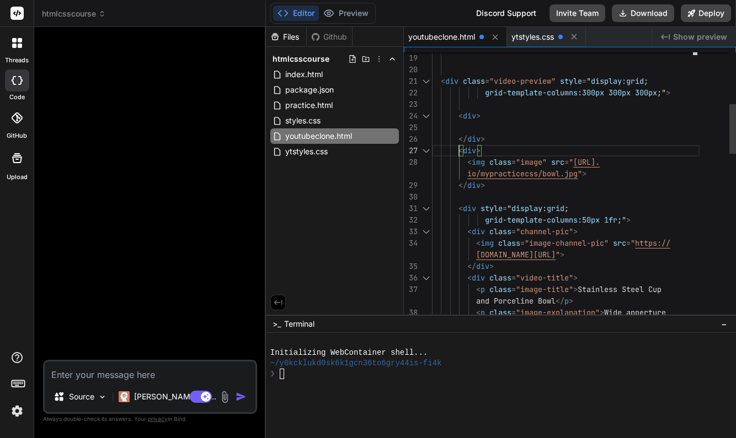
scroll to position [23, 0]
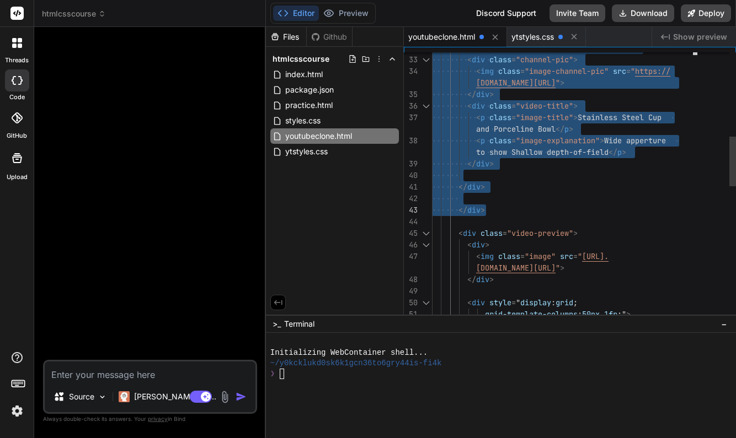
drag, startPoint x: 459, startPoint y: 150, endPoint x: 581, endPoint y: 202, distance: 132.0
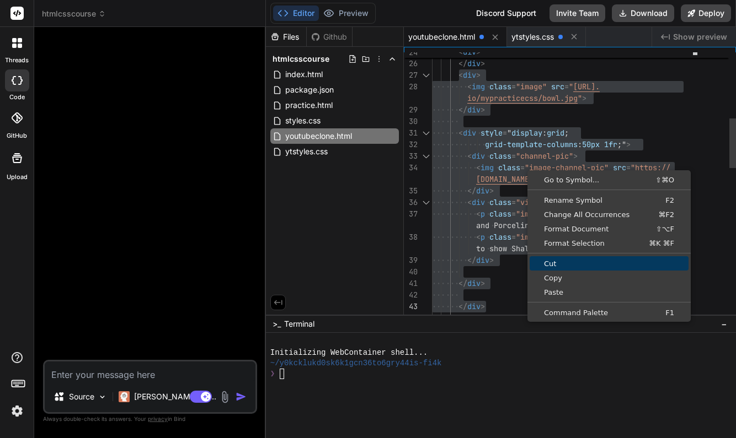
click at [555, 260] on span "Cut" at bounding box center [608, 263] width 159 height 7
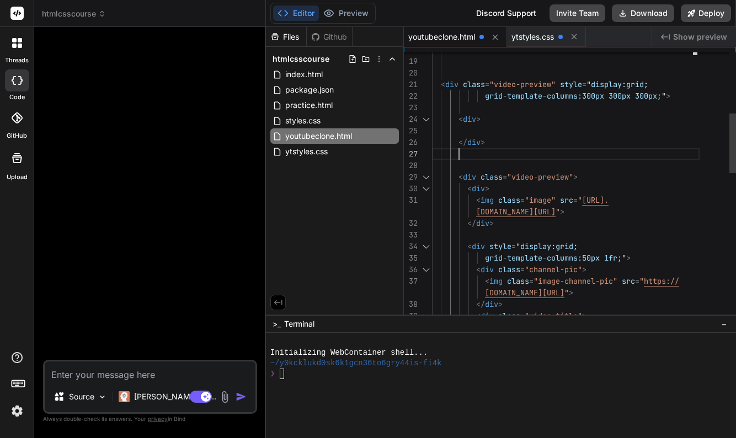
click at [468, 129] on div at bounding box center [565, 131] width 267 height 12
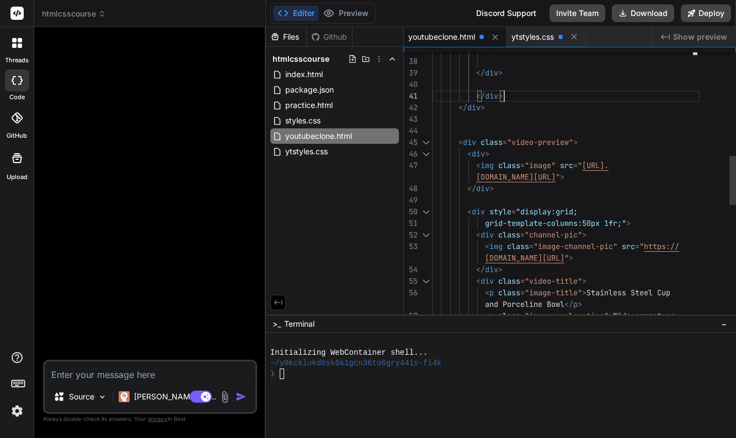
click at [587, 142] on div "< div class = "video-preview" >" at bounding box center [565, 143] width 267 height 12
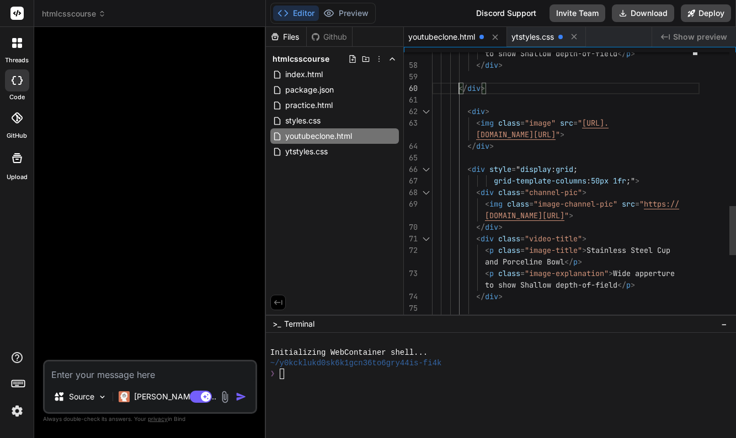
click at [467, 111] on span at bounding box center [449, 111] width 35 height 10
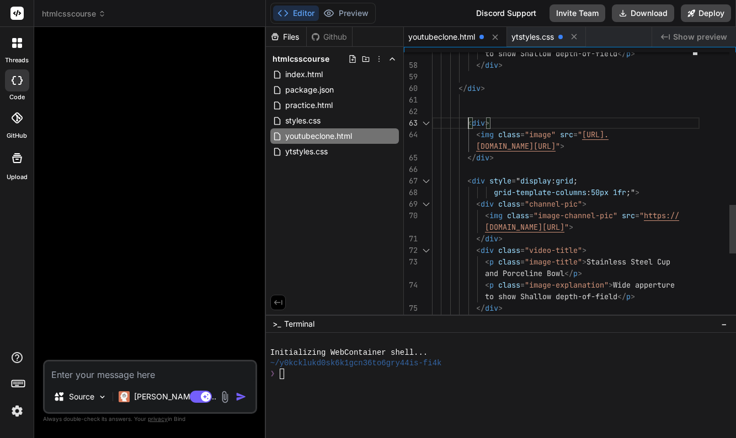
click at [458, 108] on span at bounding box center [449, 111] width 35 height 10
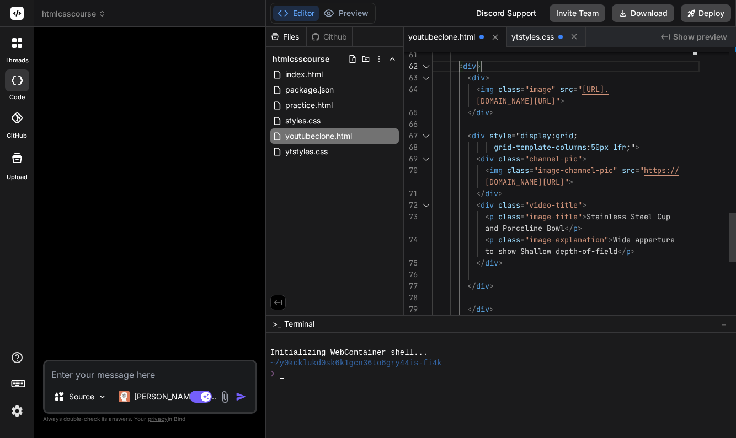
click at [466, 308] on span at bounding box center [449, 309] width 35 height 10
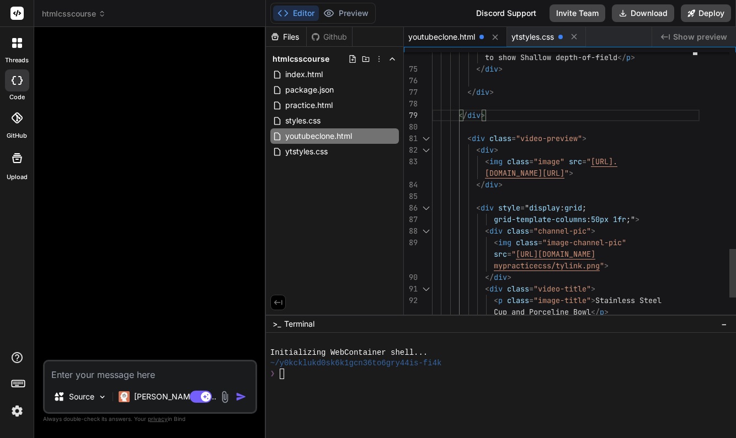
click at [592, 139] on div "< div class = "video-preview" >" at bounding box center [565, 139] width 267 height 12
click at [593, 138] on div "< div class = "video-preview" >" at bounding box center [565, 139] width 267 height 12
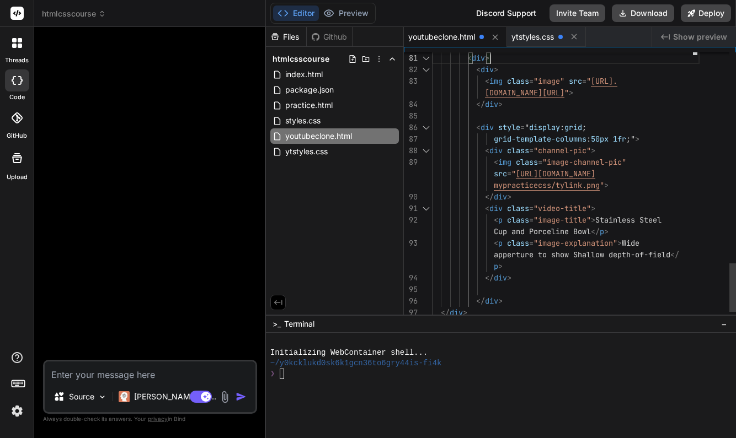
click at [478, 299] on span "</" at bounding box center [480, 301] width 9 height 10
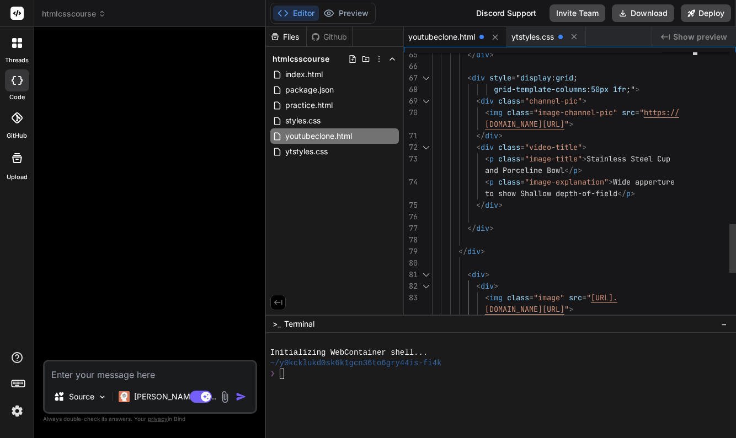
click at [493, 251] on div "</ div >" at bounding box center [565, 252] width 267 height 12
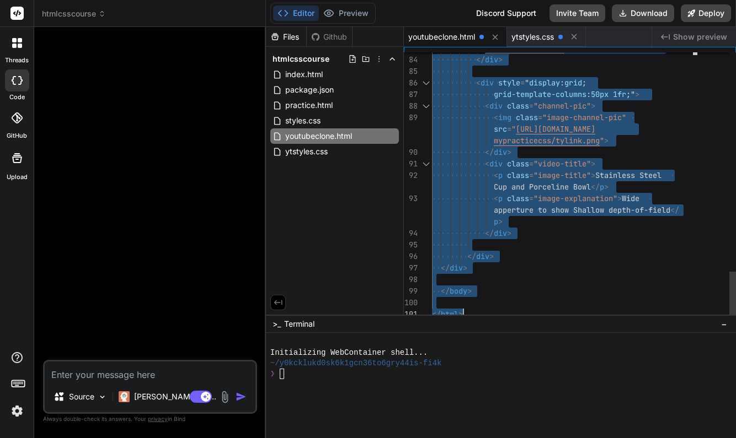
drag, startPoint x: 432, startPoint y: 58, endPoint x: 525, endPoint y: 365, distance: 320.5
click at [525, 365] on div "Files Github htmlcsscourse index.html package.json practice.html styles.css you…" at bounding box center [501, 232] width 470 height 411
click at [651, 266] on div "</ div >" at bounding box center [565, 269] width 267 height 12
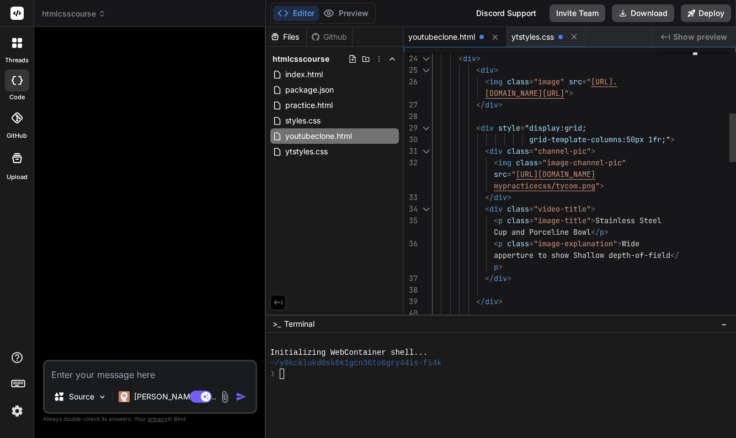
click at [485, 291] on div at bounding box center [565, 291] width 267 height 12
click at [476, 294] on span at bounding box center [454, 290] width 44 height 10
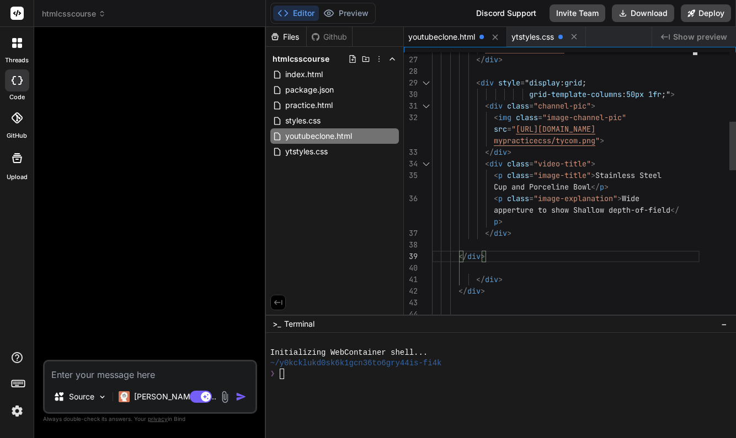
click at [620, 272] on div at bounding box center [565, 269] width 267 height 12
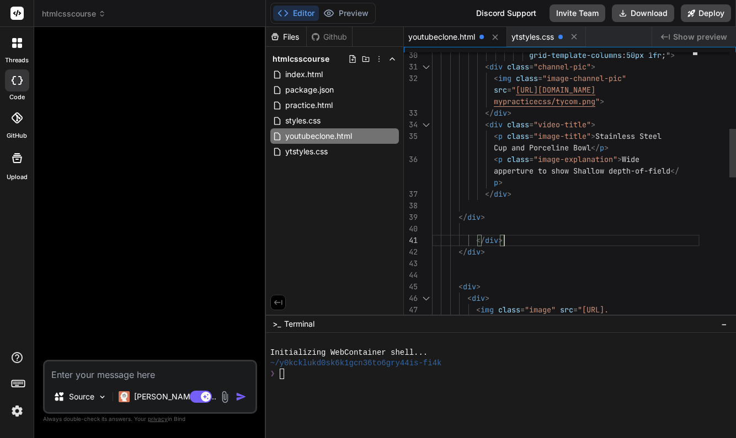
click at [555, 244] on div "</ div >" at bounding box center [565, 241] width 267 height 12
click at [544, 242] on div "</ div >" at bounding box center [565, 241] width 267 height 12
click at [525, 240] on div "</ div >" at bounding box center [565, 241] width 267 height 12
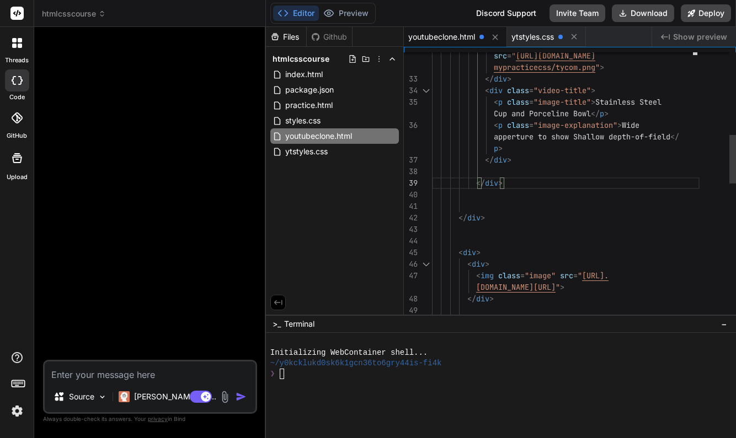
click at [537, 229] on div at bounding box center [565, 230] width 267 height 12
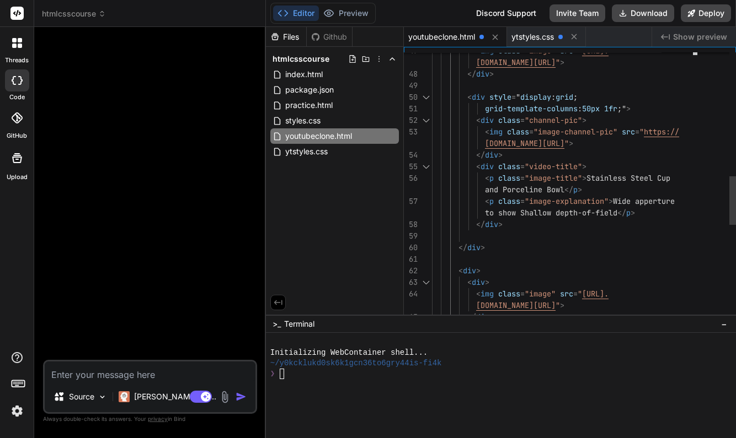
click at [459, 246] on span "</" at bounding box center [462, 248] width 9 height 10
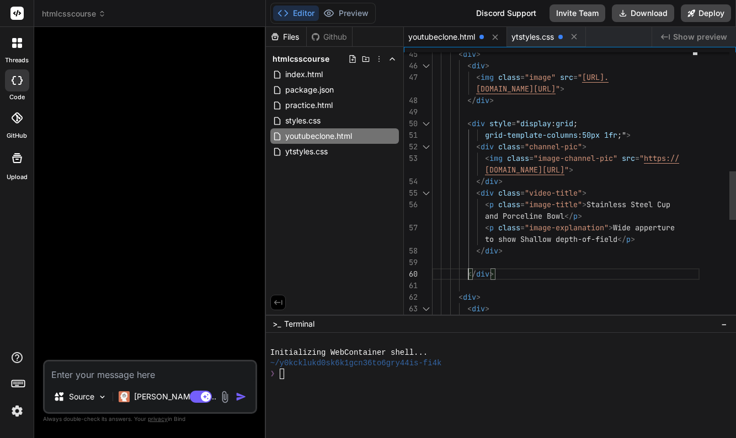
click at [499, 277] on div "</ div >" at bounding box center [565, 275] width 267 height 12
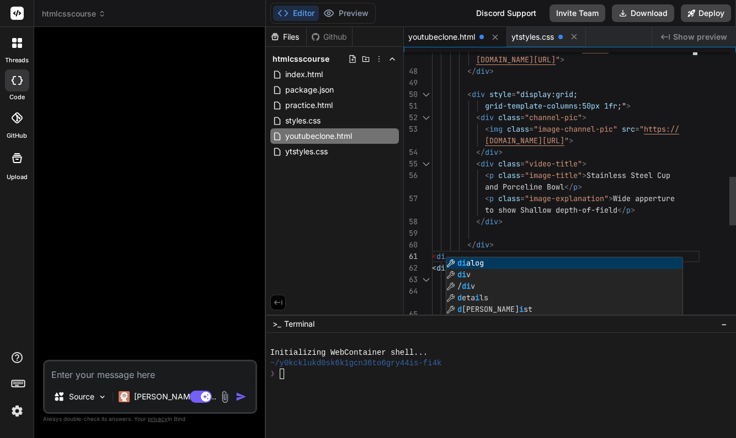
scroll to position [69, 0]
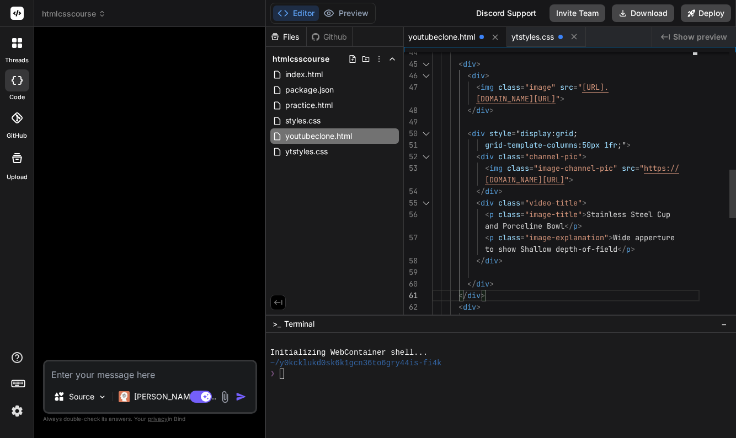
click at [456, 306] on span at bounding box center [445, 307] width 26 height 10
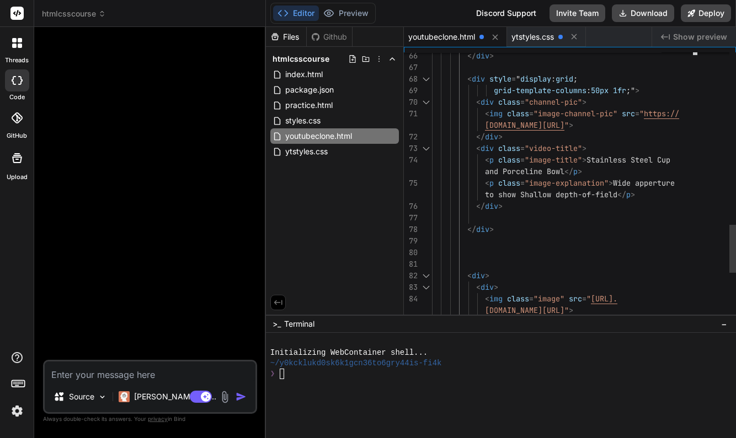
click at [457, 245] on span at bounding box center [449, 241] width 35 height 10
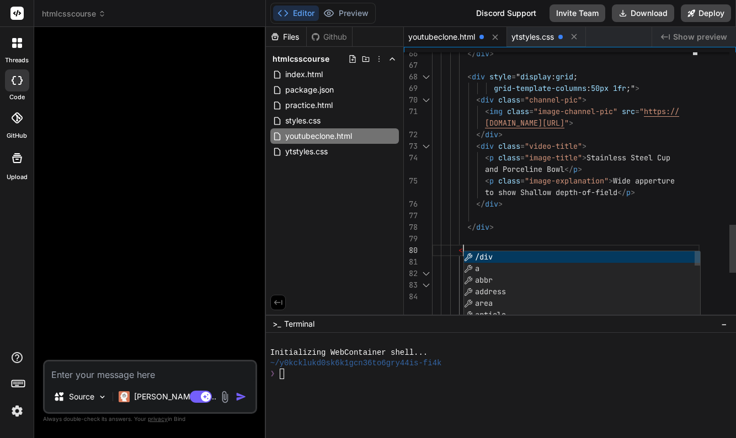
scroll to position [104, 0]
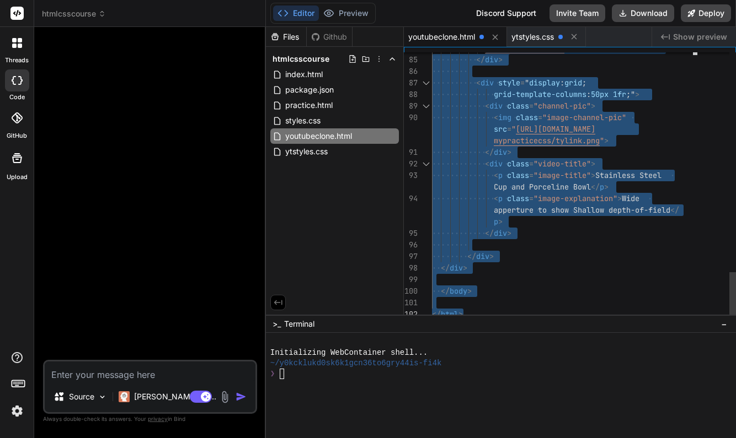
drag, startPoint x: 432, startPoint y: 57, endPoint x: 569, endPoint y: 363, distance: 334.8
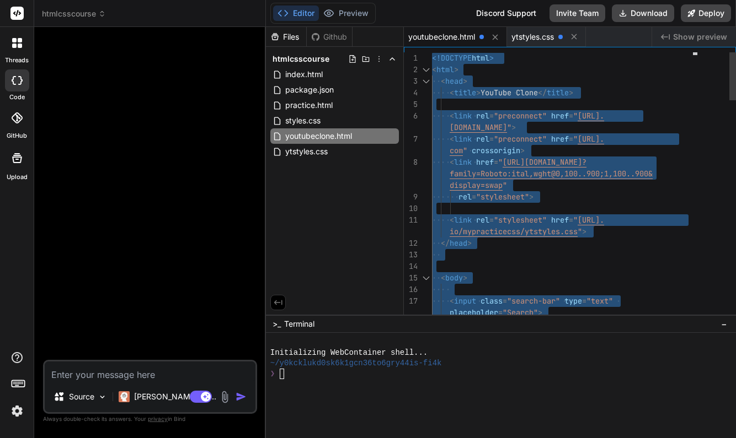
click at [620, 83] on div "< head >" at bounding box center [565, 82] width 267 height 12
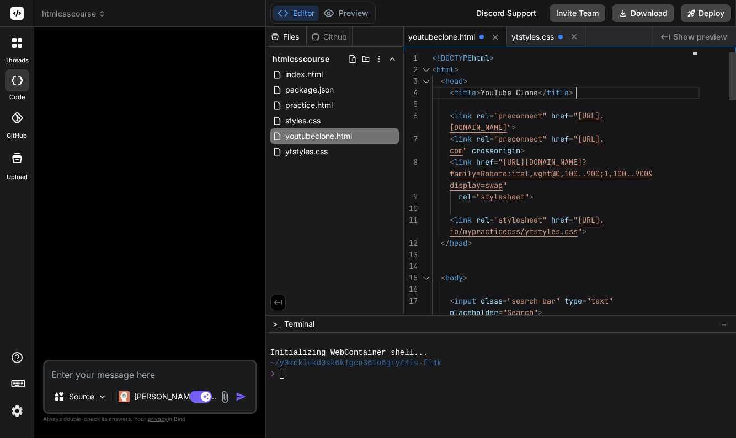
scroll to position [35, 0]
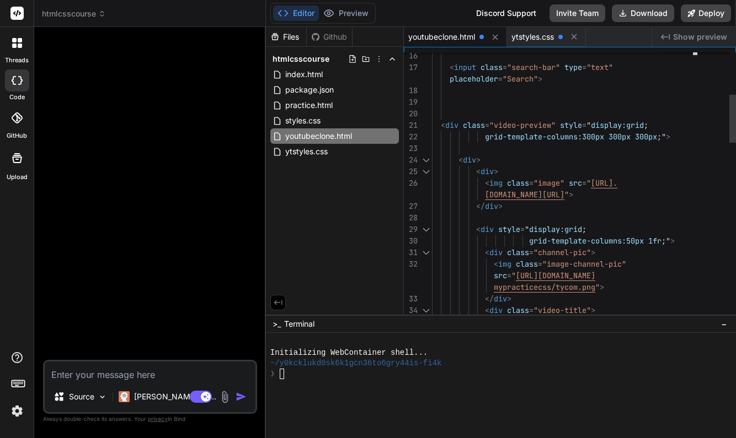
click at [591, 135] on span "300px" at bounding box center [593, 137] width 22 height 10
drag, startPoint x: 591, startPoint y: 135, endPoint x: 665, endPoint y: 133, distance: 73.9
click at [665, 133] on span "grid-template-columns : 300px 300px 300px ;" >" at bounding box center [551, 137] width 238 height 12
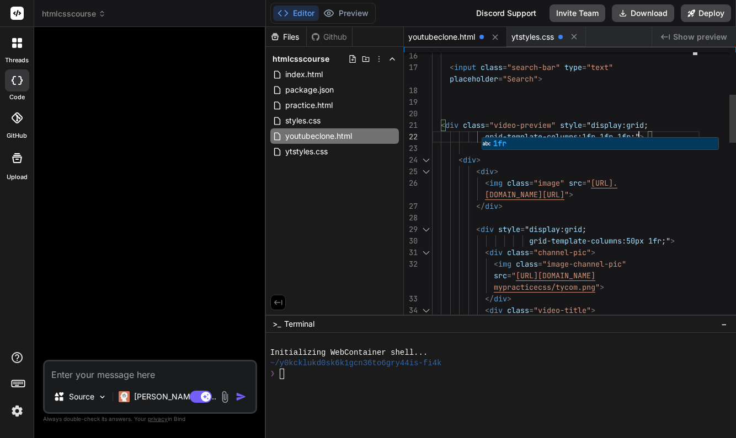
type textarea "<div> <img class="image" src="[URL][DOMAIN_NAME]"> </div> <div style="display: …"
click at [684, 162] on div "< div >" at bounding box center [565, 160] width 267 height 12
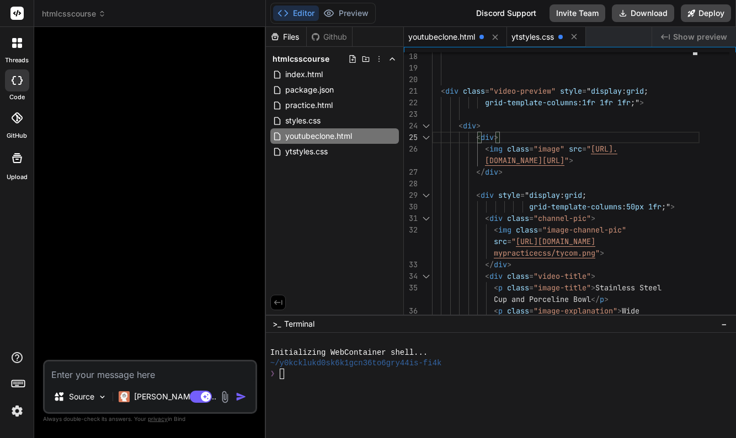
click at [537, 38] on span "ytstyles.css" at bounding box center [532, 36] width 42 height 11
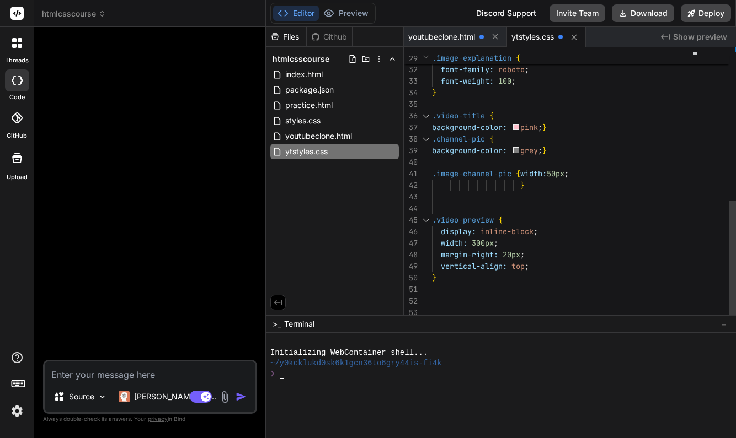
scroll to position [35, 0]
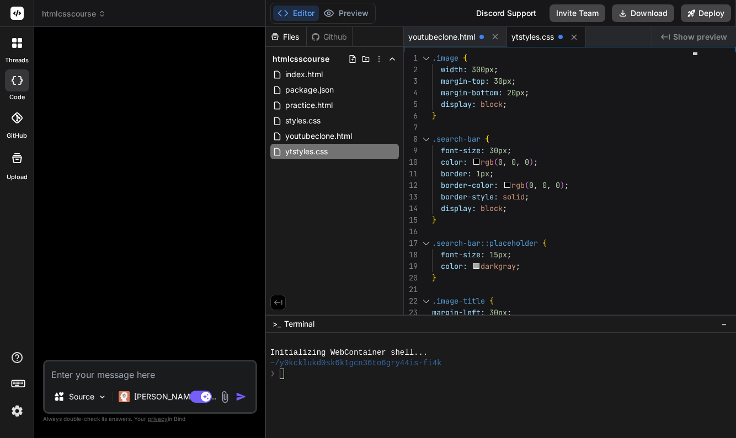
click at [545, 39] on span "ytstyles.css" at bounding box center [532, 36] width 42 height 11
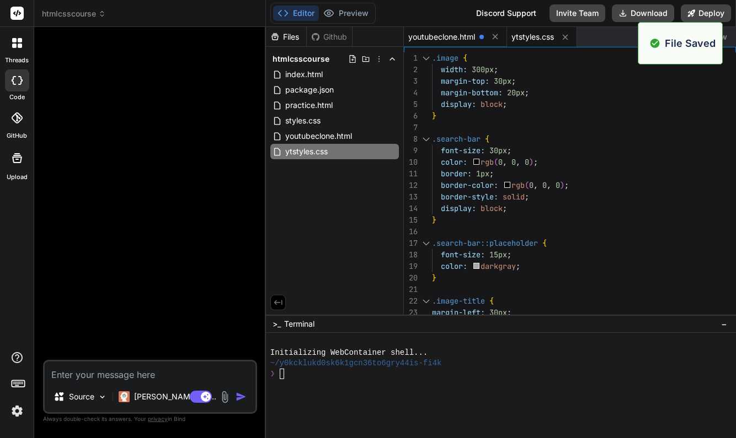
click at [461, 38] on span "youtubeclone.html" at bounding box center [441, 36] width 67 height 11
type textarea "</div> </div> </div> </body> </html>"
